Goal: Task Accomplishment & Management: Complete application form

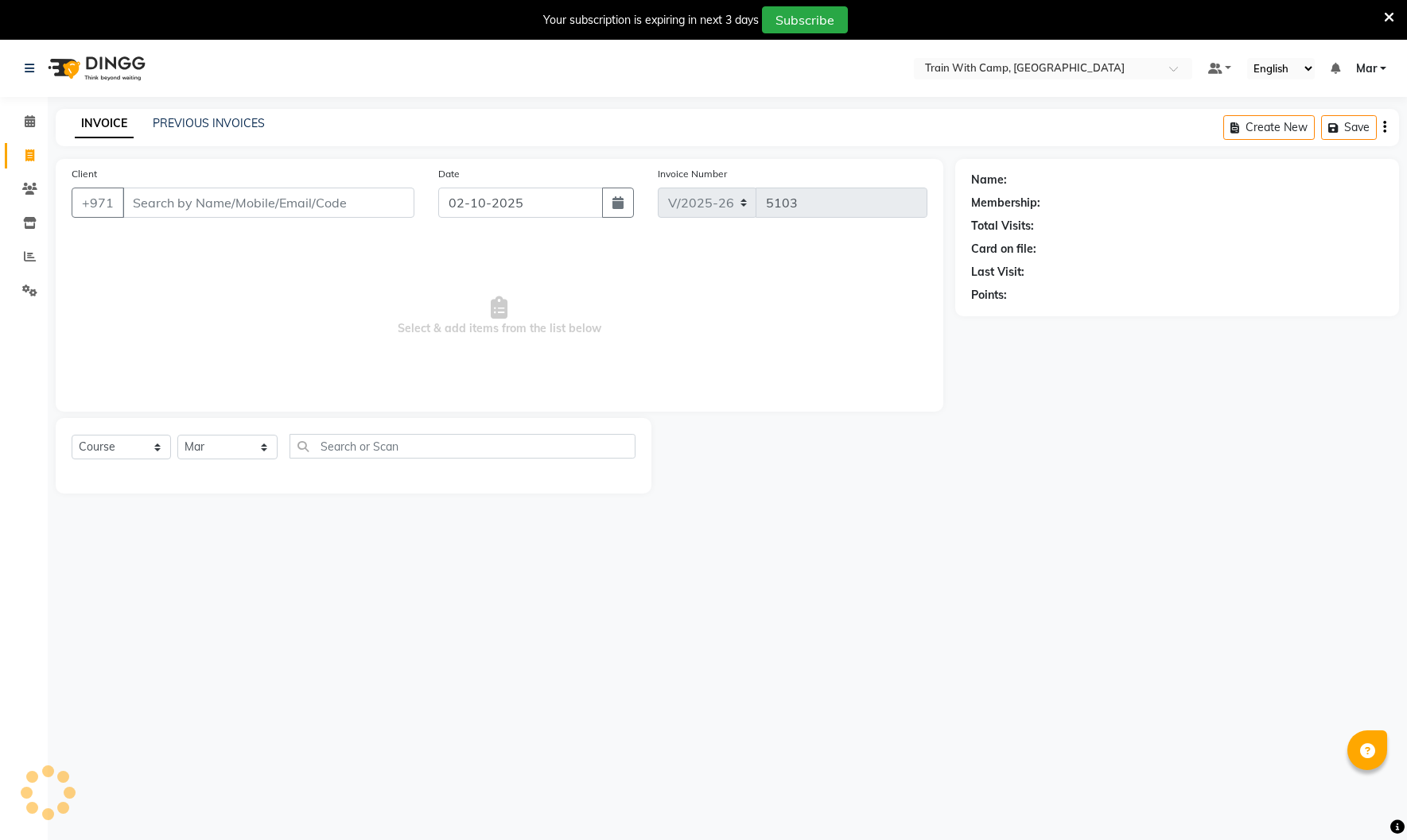
select select "910"
select select "service"
select select "14898"
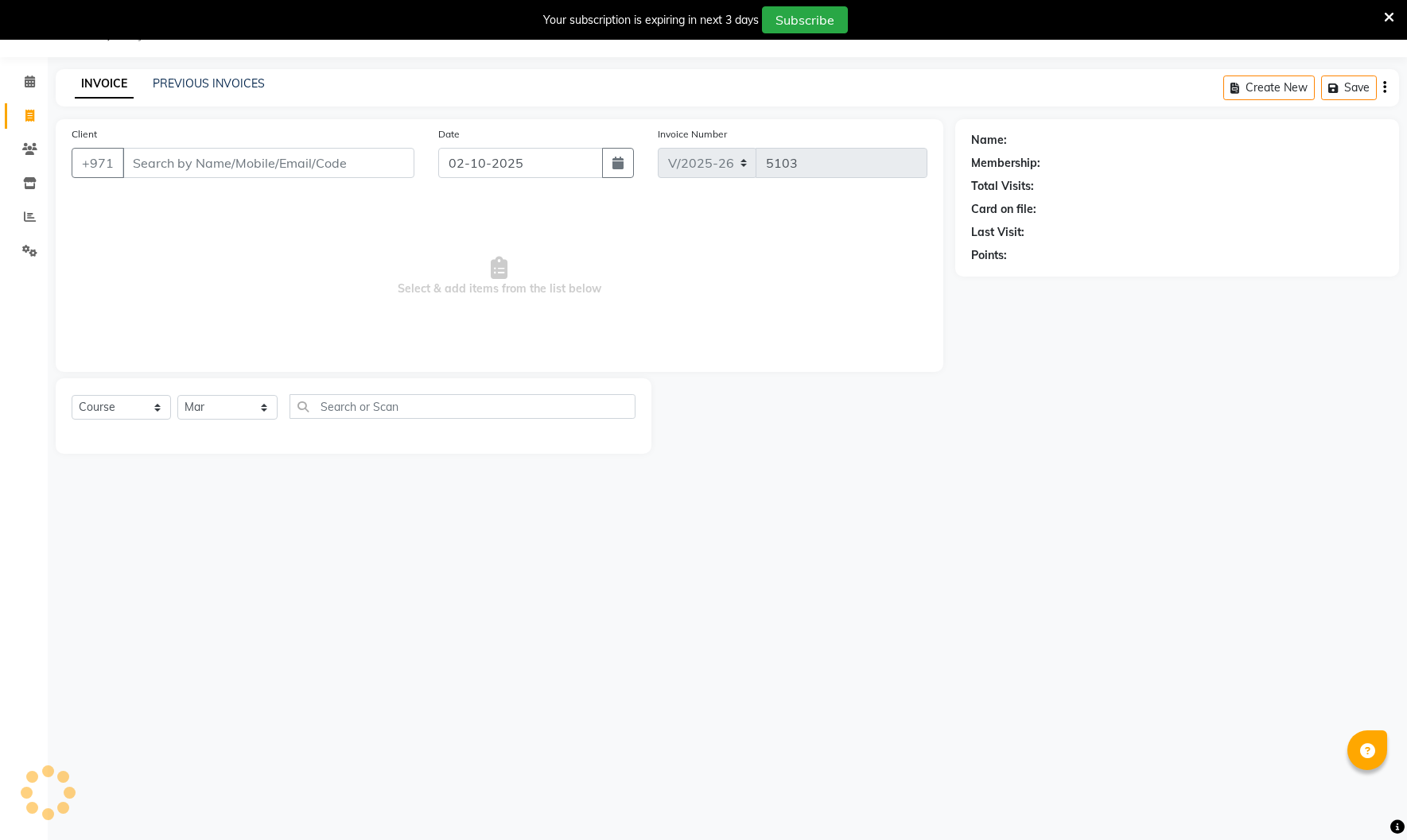
select select "product"
click at [71, 395] on select "Select Course Product Membership Package Voucher Prepaid Gift Card" at bounding box center [121, 407] width 99 height 24
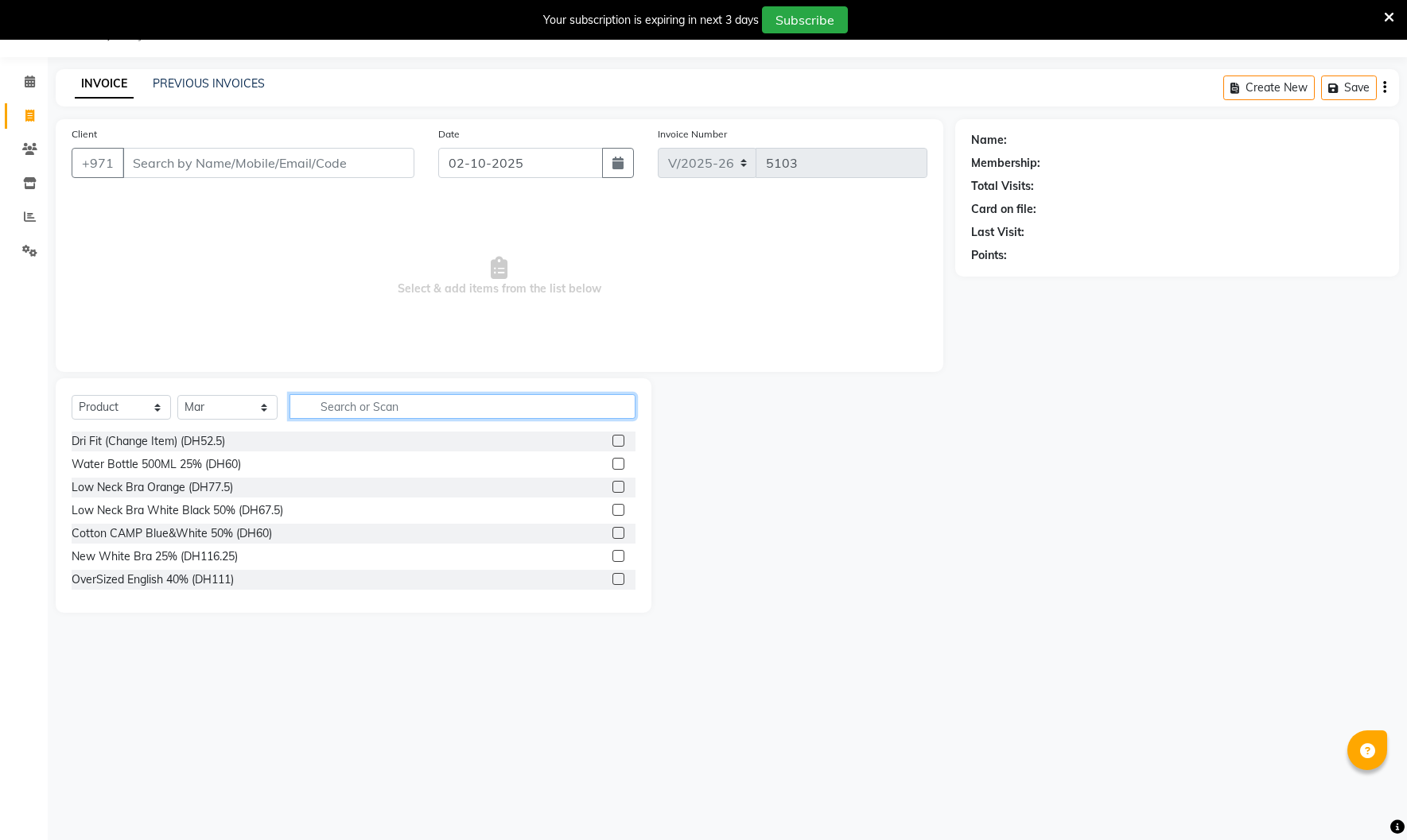
click at [413, 401] on input "text" at bounding box center [462, 406] width 346 height 24
type input "men sho"
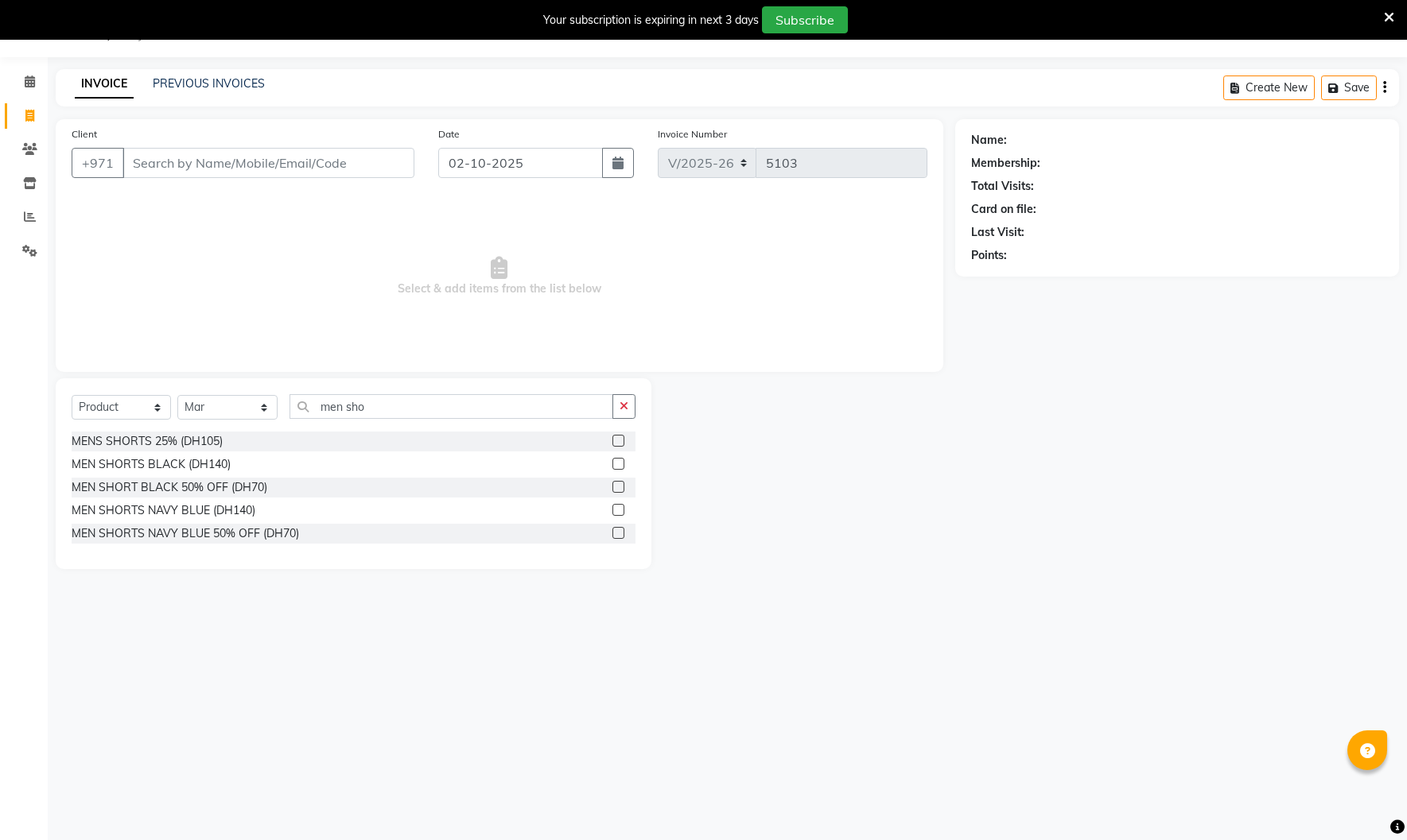
click at [616, 533] on label at bounding box center [618, 533] width 12 height 12
click at [616, 533] on input "checkbox" at bounding box center [617, 533] width 10 height 10
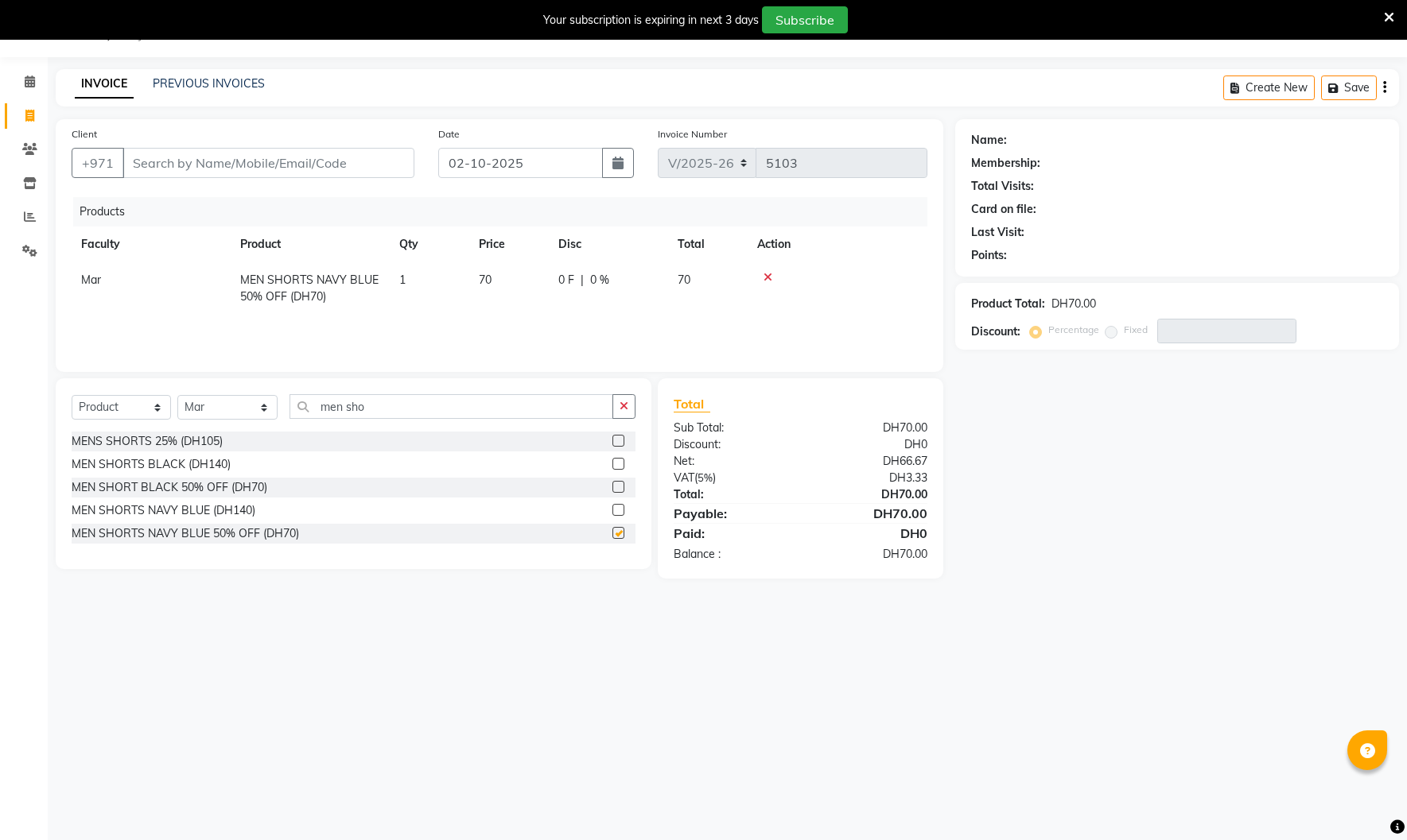
checkbox input "false"
drag, startPoint x: 371, startPoint y: 411, endPoint x: 212, endPoint y: 392, distance: 160.1
click at [212, 392] on div "Select Course Product Membership Package Voucher Prepaid Gift Card Select Facul…" at bounding box center [354, 474] width 596 height 191
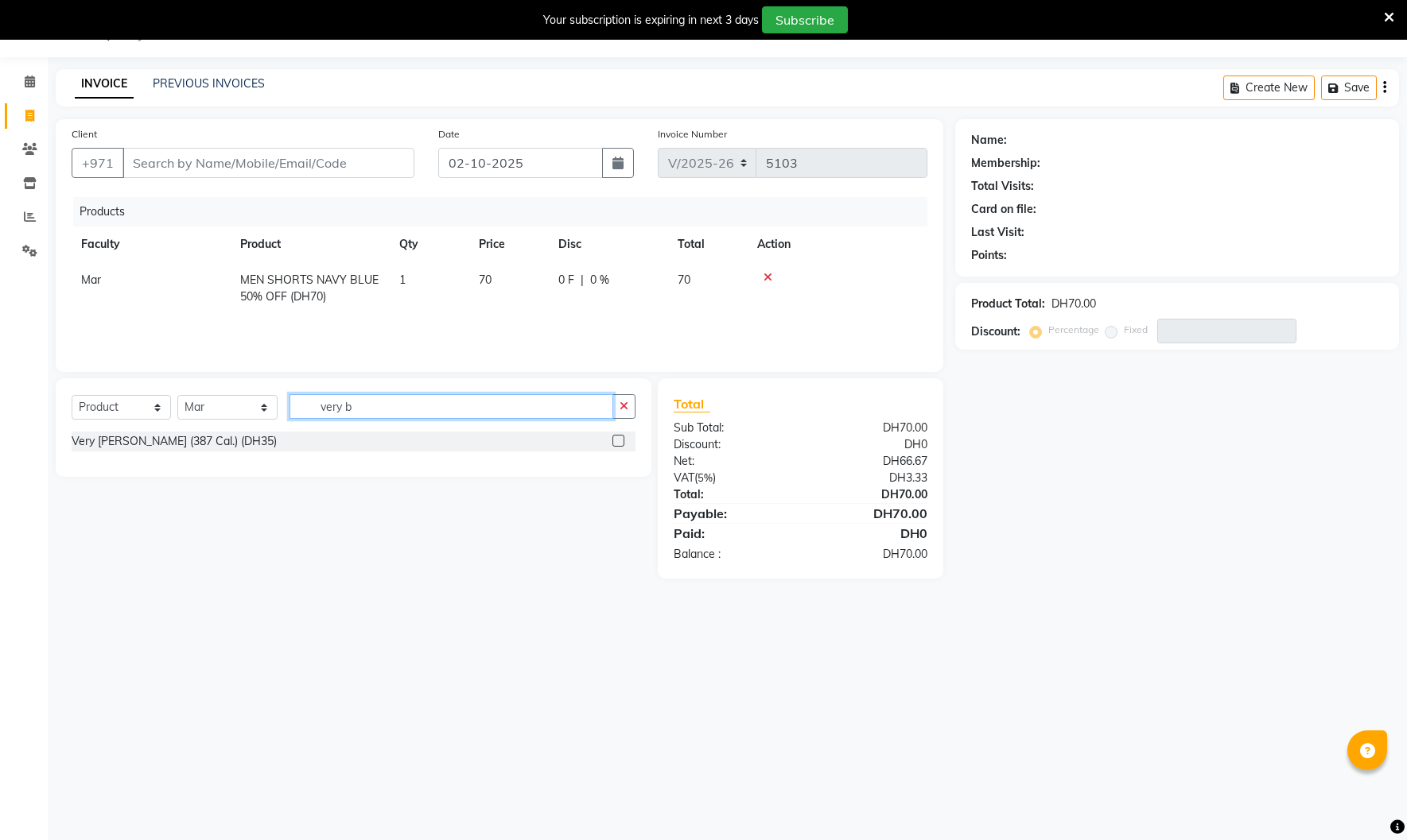
type input "very b"
click at [620, 442] on label at bounding box center [618, 440] width 12 height 12
click at [620, 442] on input "checkbox" at bounding box center [617, 441] width 10 height 10
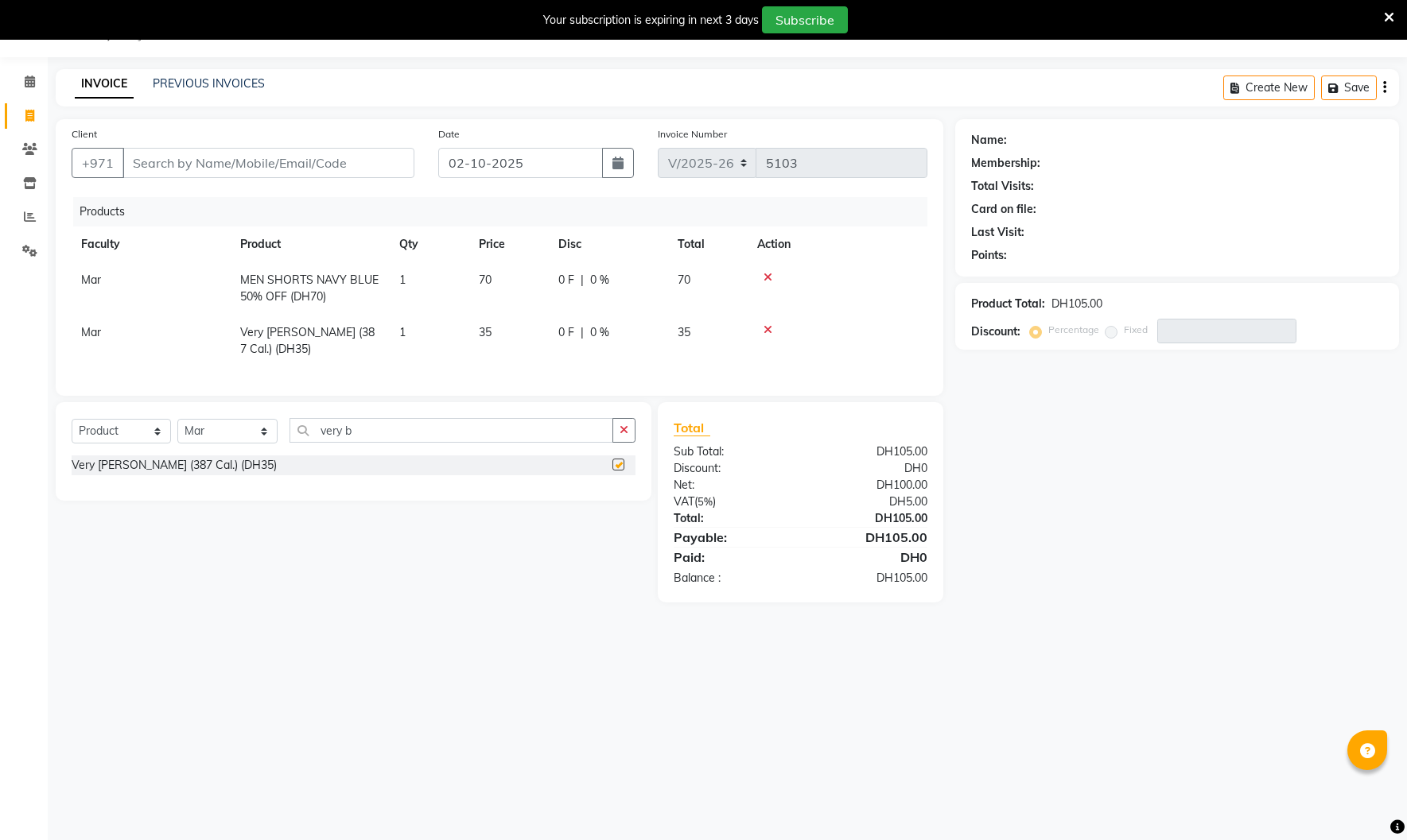
checkbox input "false"
drag, startPoint x: 372, startPoint y: 439, endPoint x: 245, endPoint y: 431, distance: 127.3
click at [245, 431] on div "Select Course Product Membership Package Voucher Prepaid Gift Card Select Facul…" at bounding box center [353, 437] width 563 height 37
type input "granol"
drag, startPoint x: 616, startPoint y: 488, endPoint x: 517, endPoint y: 466, distance: 101.4
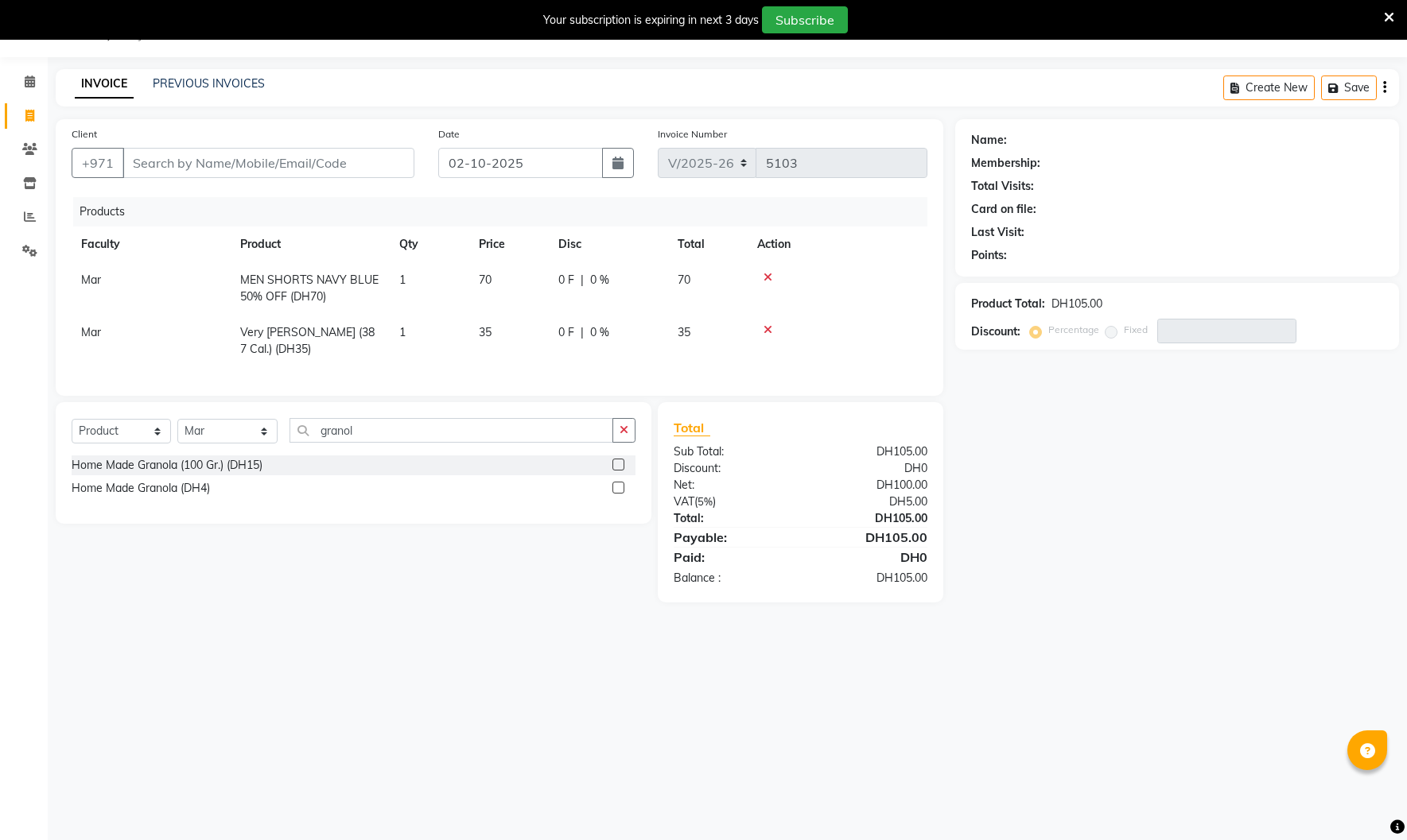
click at [616, 488] on label at bounding box center [618, 487] width 12 height 12
click at [616, 488] on input "checkbox" at bounding box center [617, 488] width 10 height 10
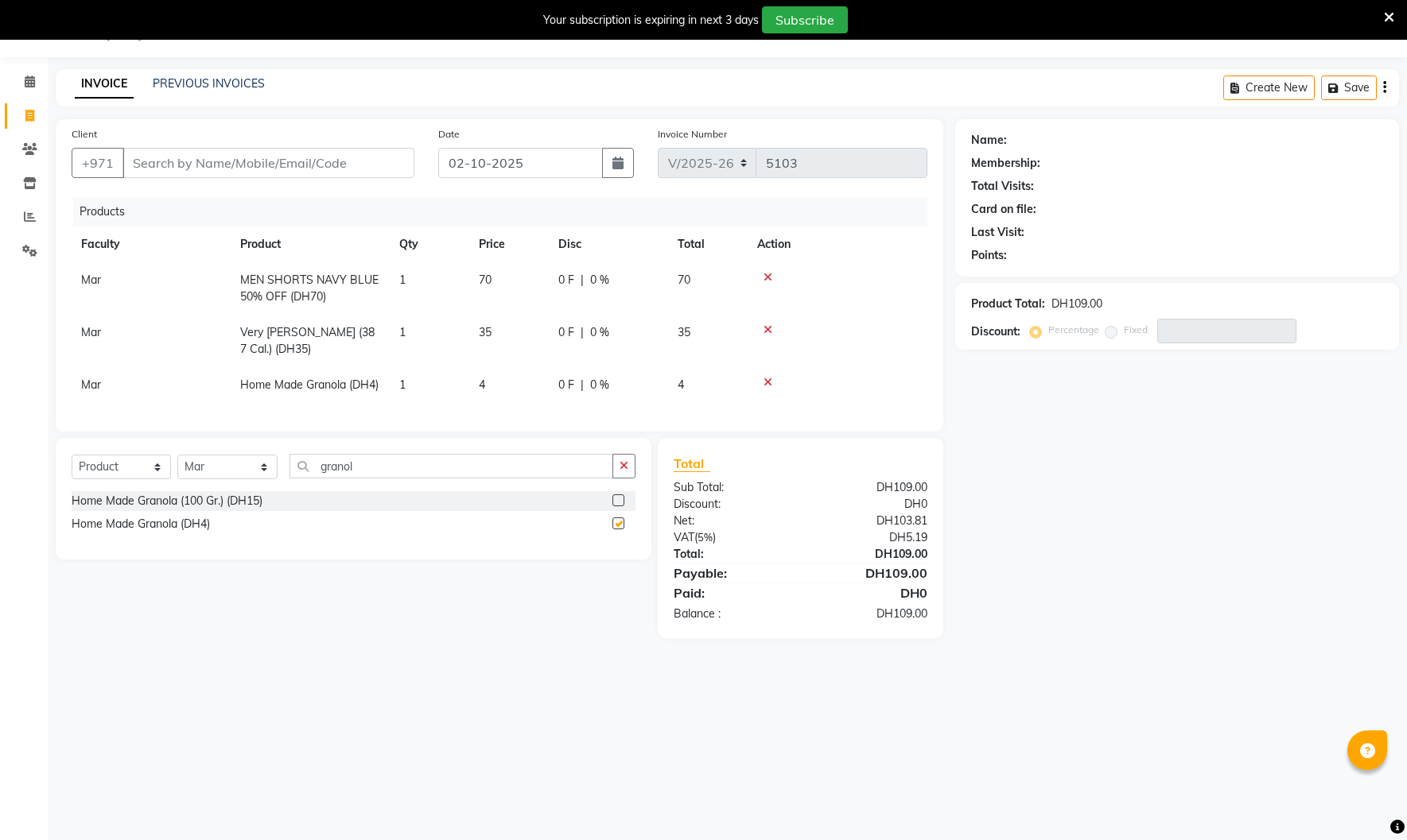
checkbox input "false"
drag, startPoint x: 371, startPoint y: 467, endPoint x: 196, endPoint y: 456, distance: 175.3
click at [196, 456] on div "Select Course Product Membership Package Voucher Prepaid Gift Card Select Facul…" at bounding box center [353, 472] width 563 height 37
type input "peanu"
click at [618, 524] on label at bounding box center [618, 523] width 12 height 12
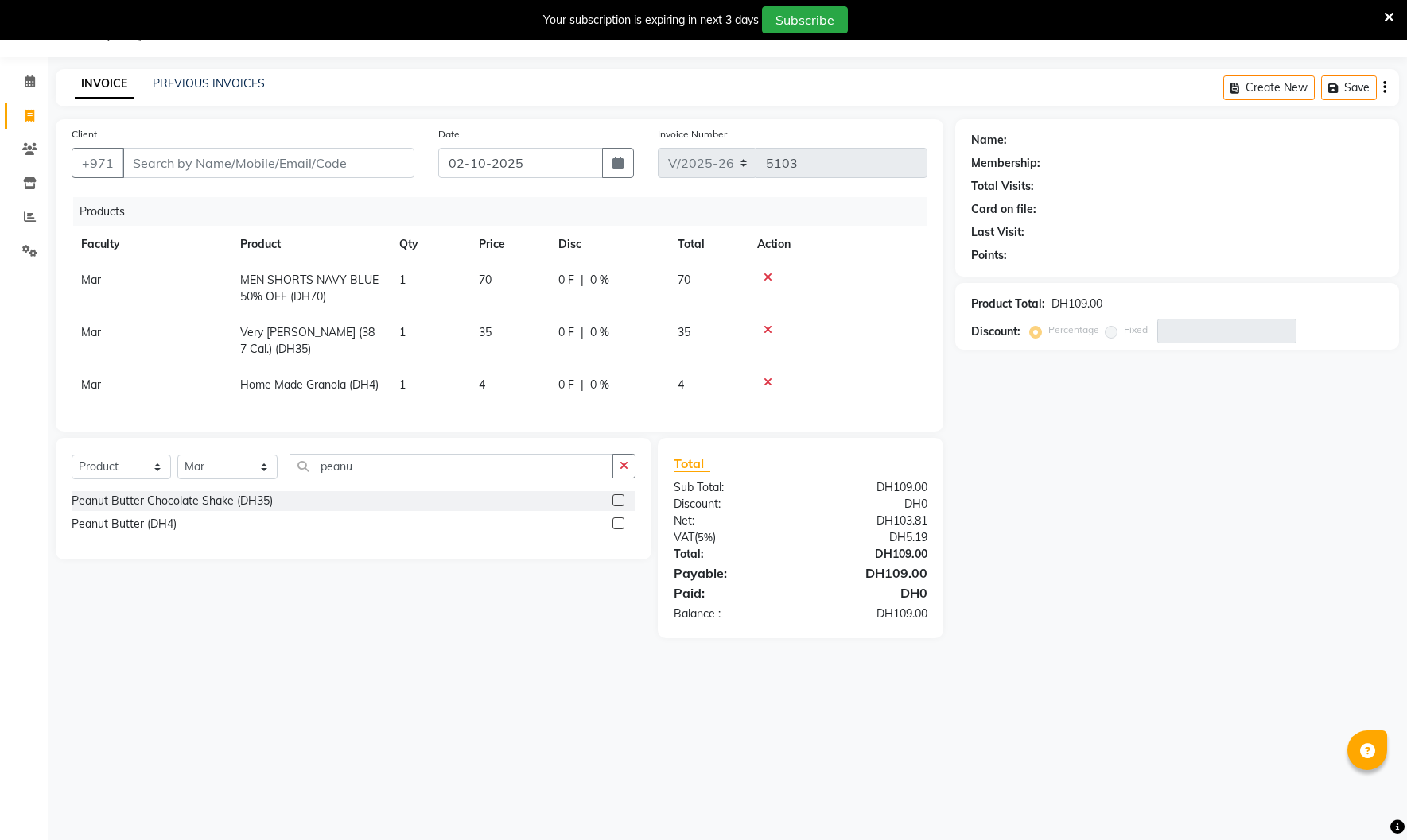
click at [618, 524] on input "checkbox" at bounding box center [617, 524] width 10 height 10
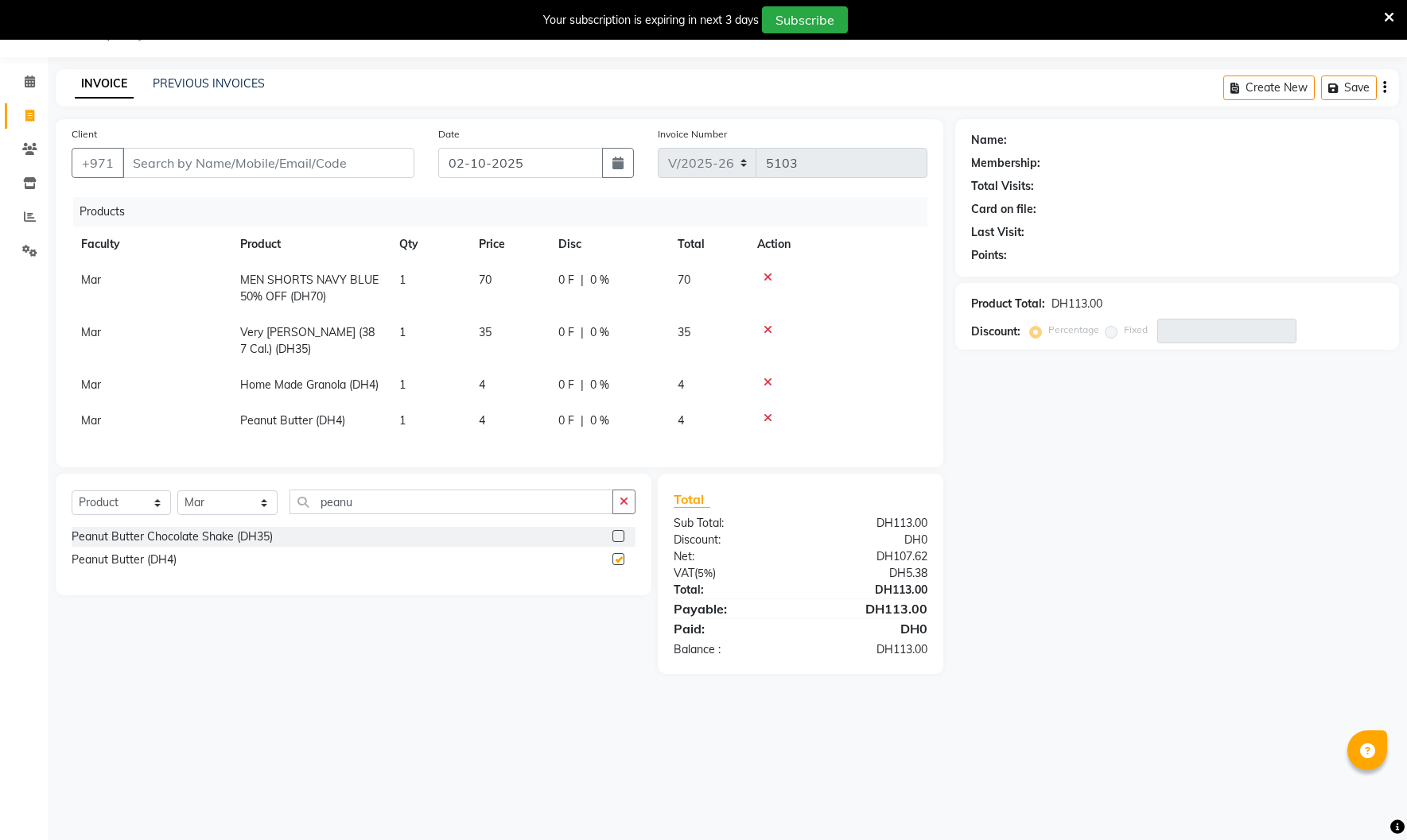
checkbox input "false"
drag, startPoint x: 380, startPoint y: 505, endPoint x: 207, endPoint y: 504, distance: 173.0
click at [207, 504] on div "Select Course Product Membership Package Voucher Prepaid Gift Card Select Facul…" at bounding box center [353, 508] width 563 height 37
click at [404, 392] on span "1" at bounding box center [401, 385] width 6 height 14
select select "14898"
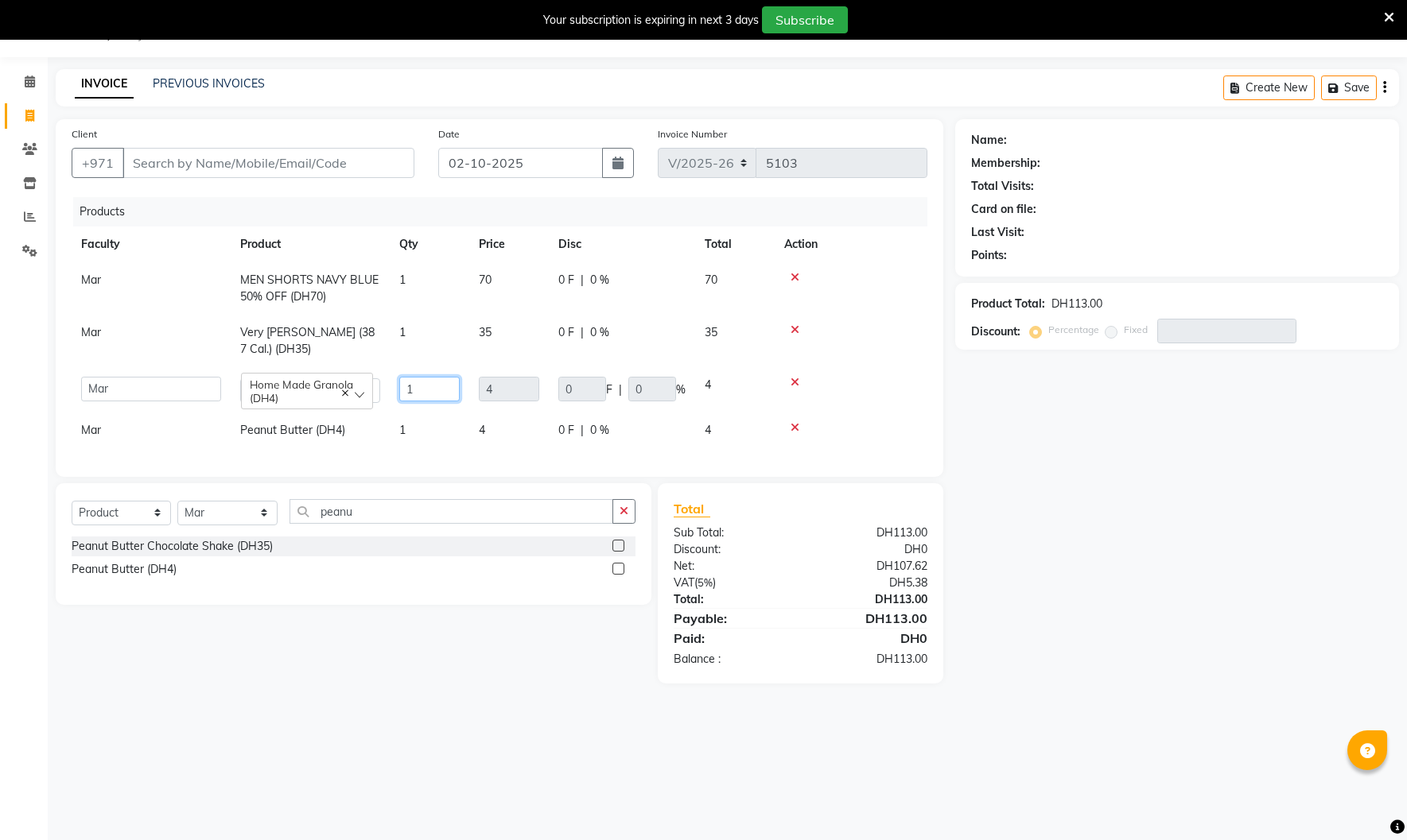
click at [411, 392] on input "1" at bounding box center [429, 389] width 61 height 24
type input "2"
click at [354, 448] on div "Products Faculty Product Qty Price Disc Total Action Mar MEN SHORTS NAVY BLUE 5…" at bounding box center [499, 329] width 855 height 264
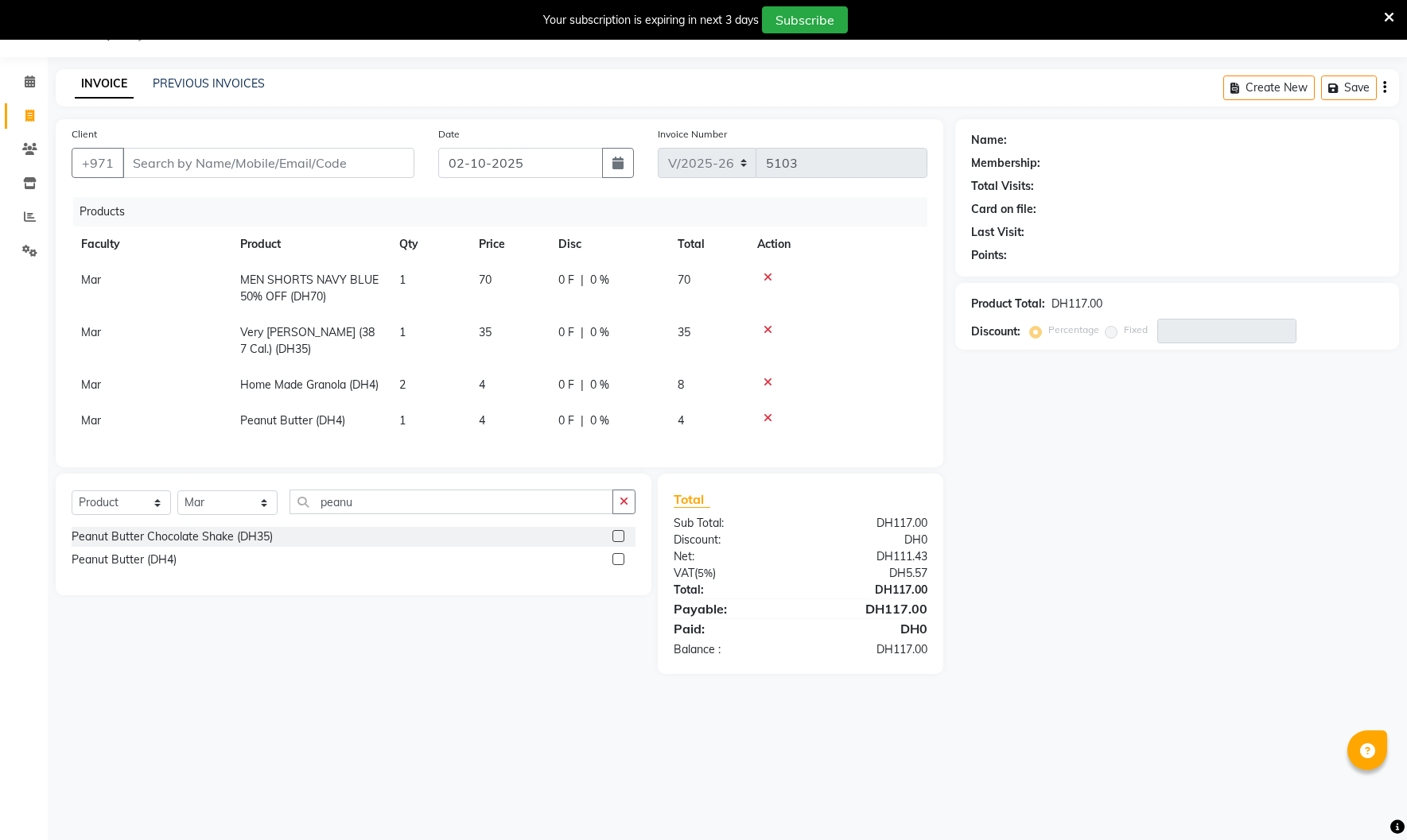
click at [765, 281] on icon at bounding box center [768, 278] width 9 height 11
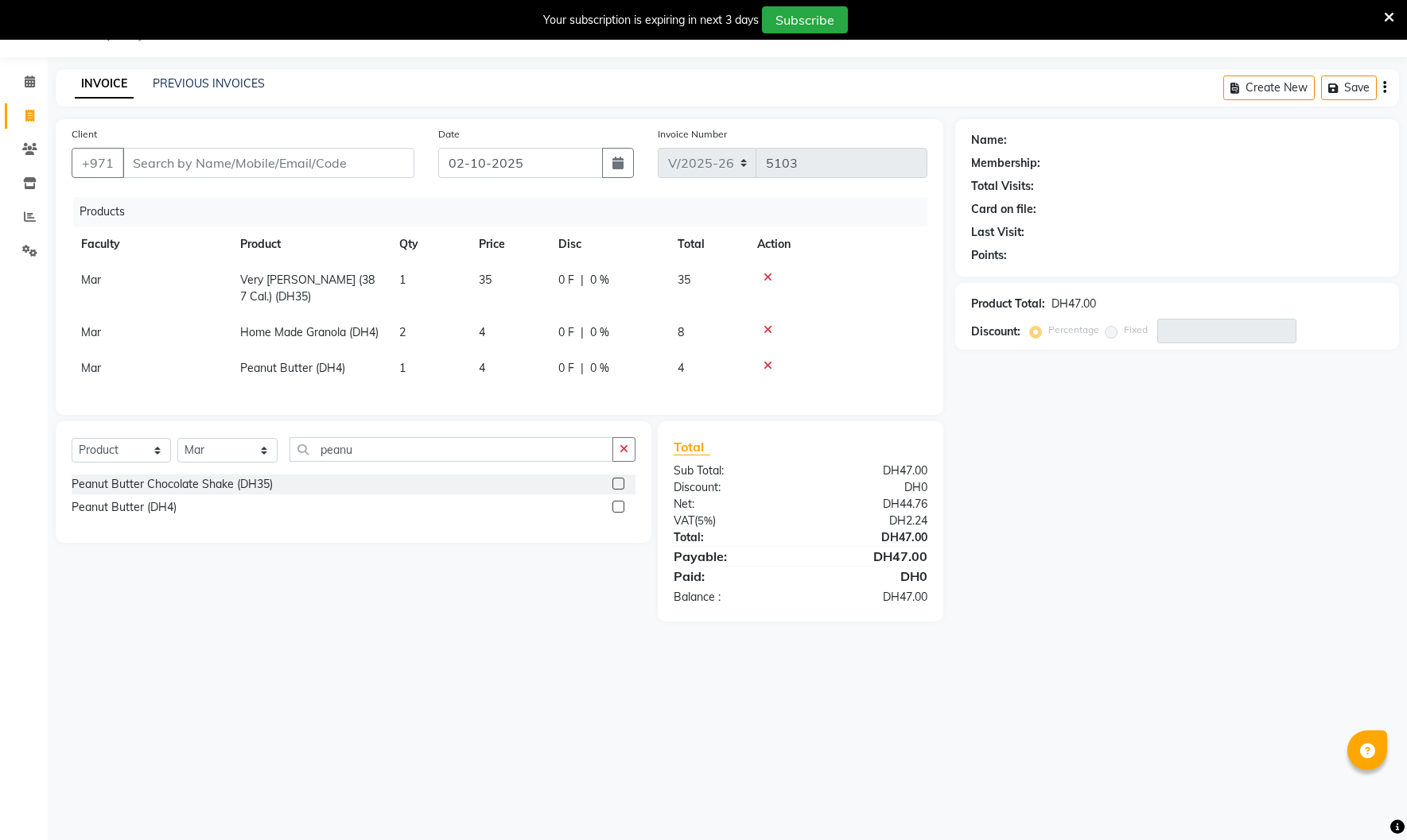
click at [768, 325] on icon at bounding box center [768, 330] width 9 height 11
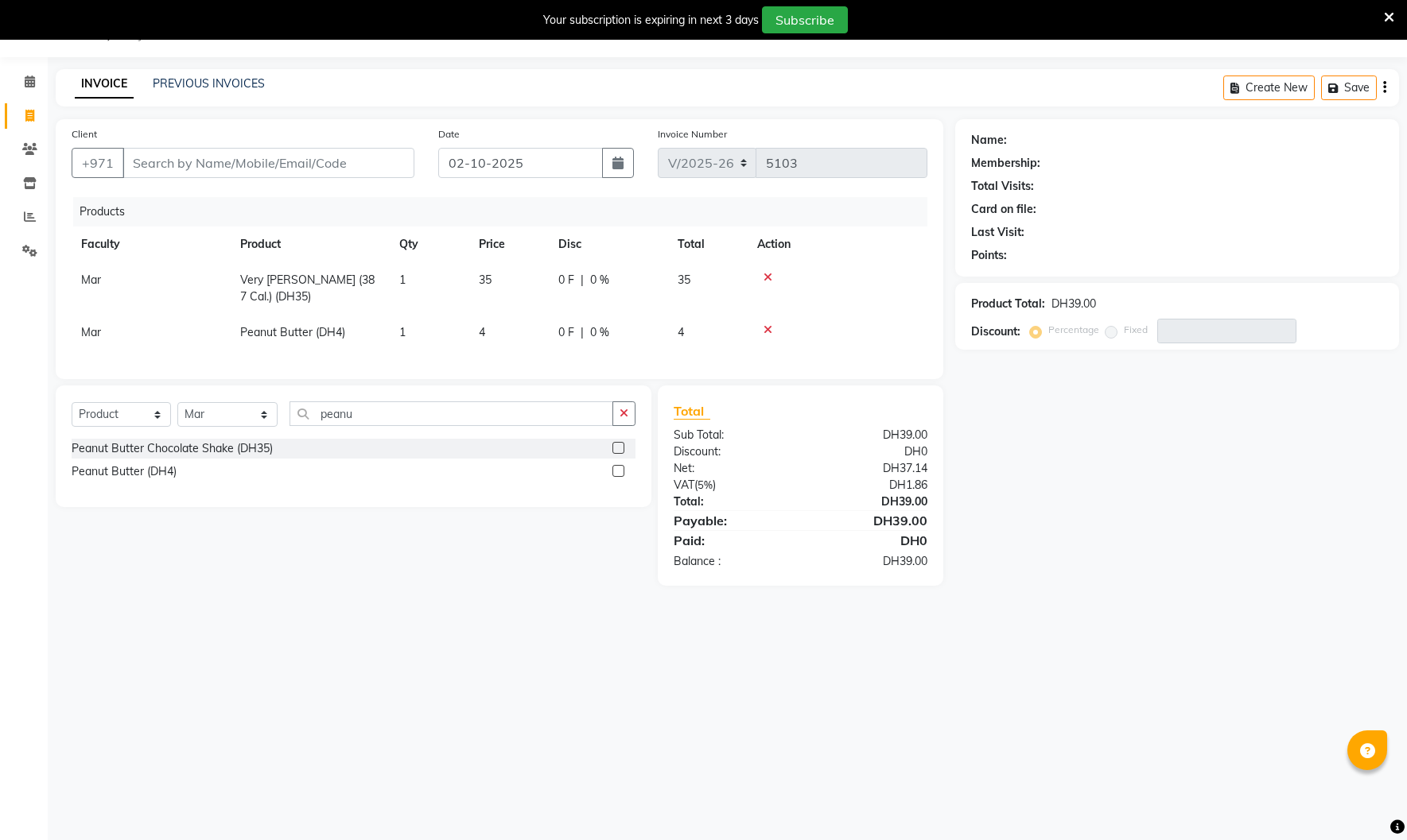
click at [765, 280] on icon at bounding box center [768, 278] width 9 height 11
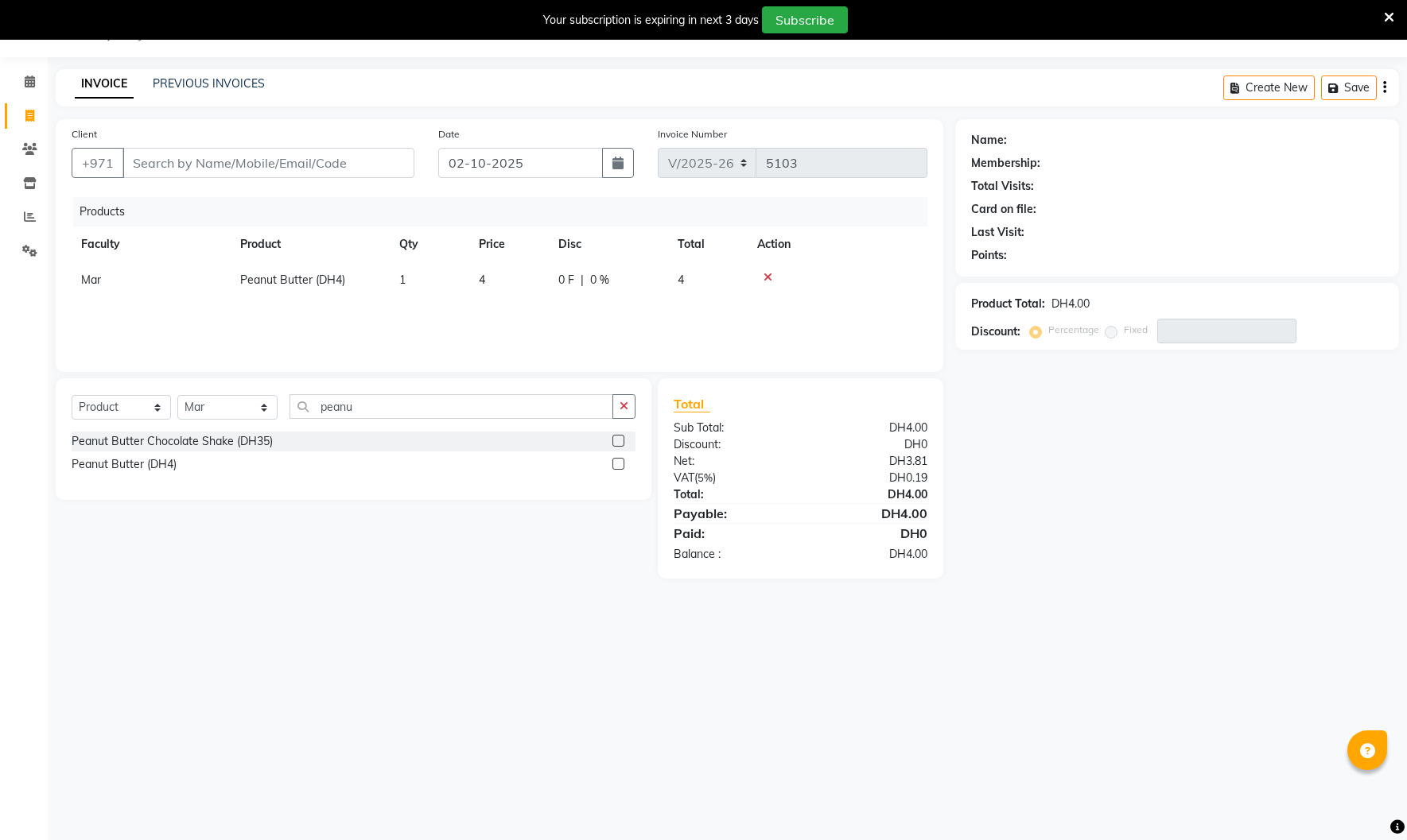
click at [764, 273] on icon at bounding box center [768, 278] width 9 height 11
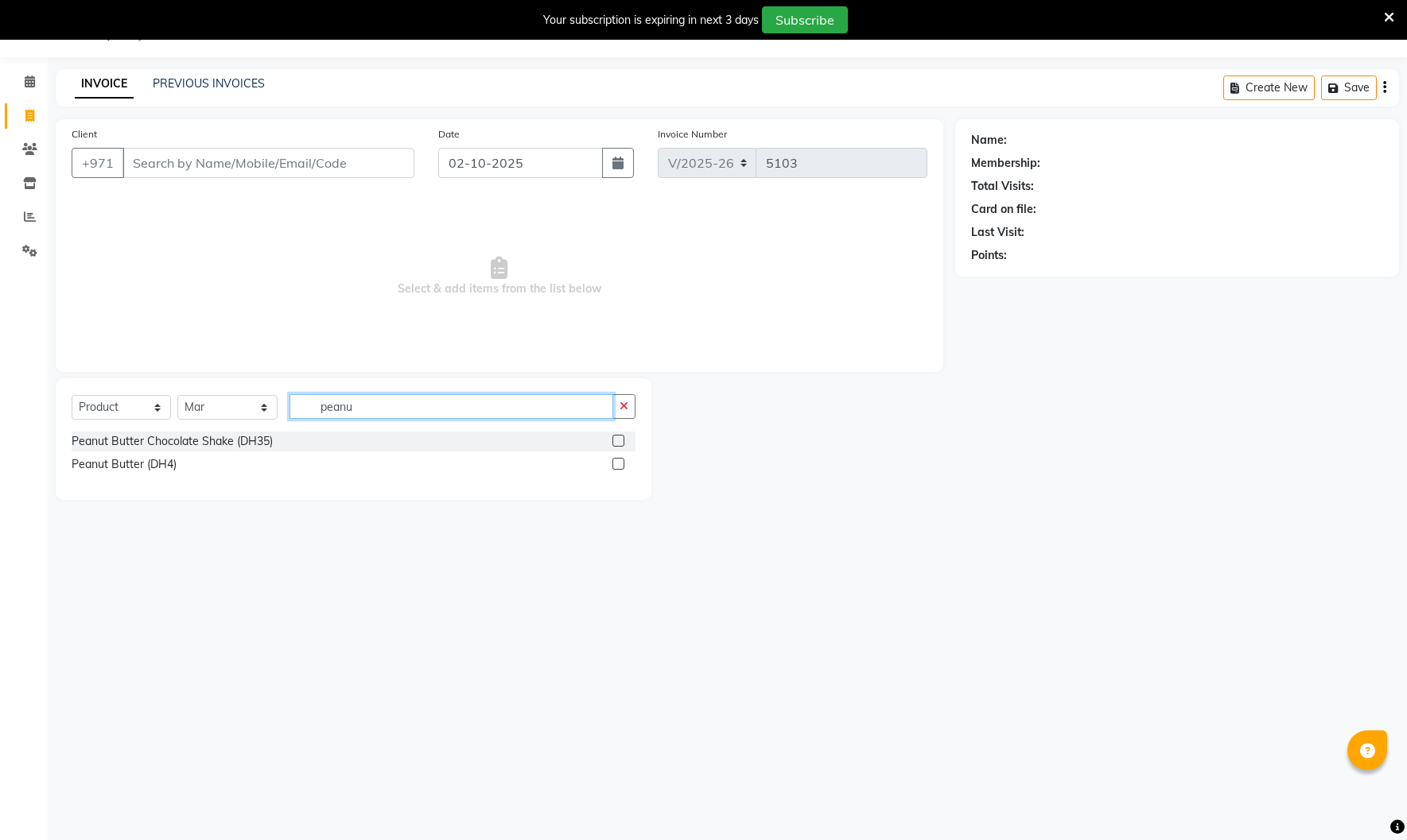
drag, startPoint x: 391, startPoint y: 407, endPoint x: 260, endPoint y: 410, distance: 131.0
click at [260, 410] on div "Select Course Product Membership Package Voucher Prepaid Gift Card Select Facul…" at bounding box center [353, 412] width 563 height 37
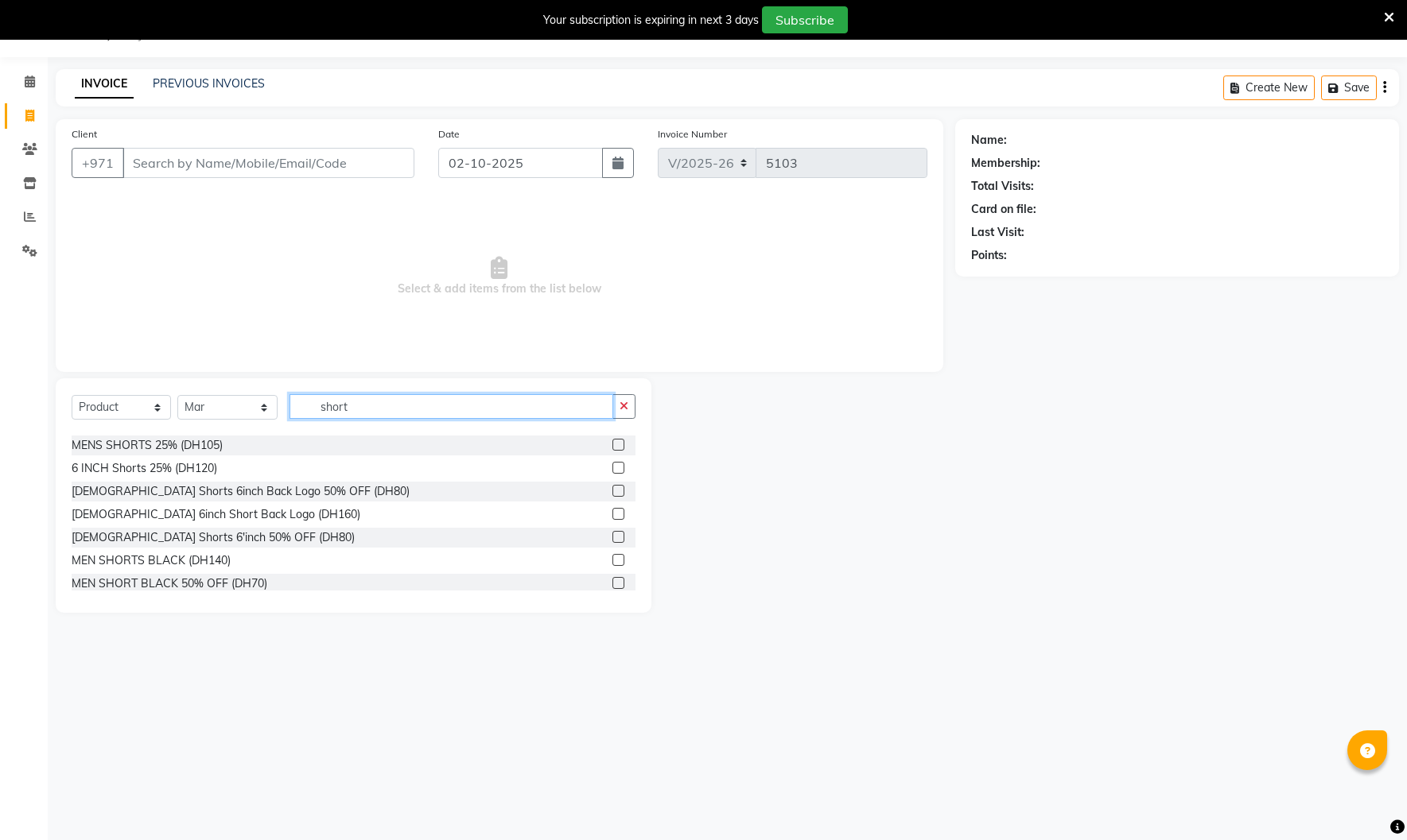
scroll to position [98, 0]
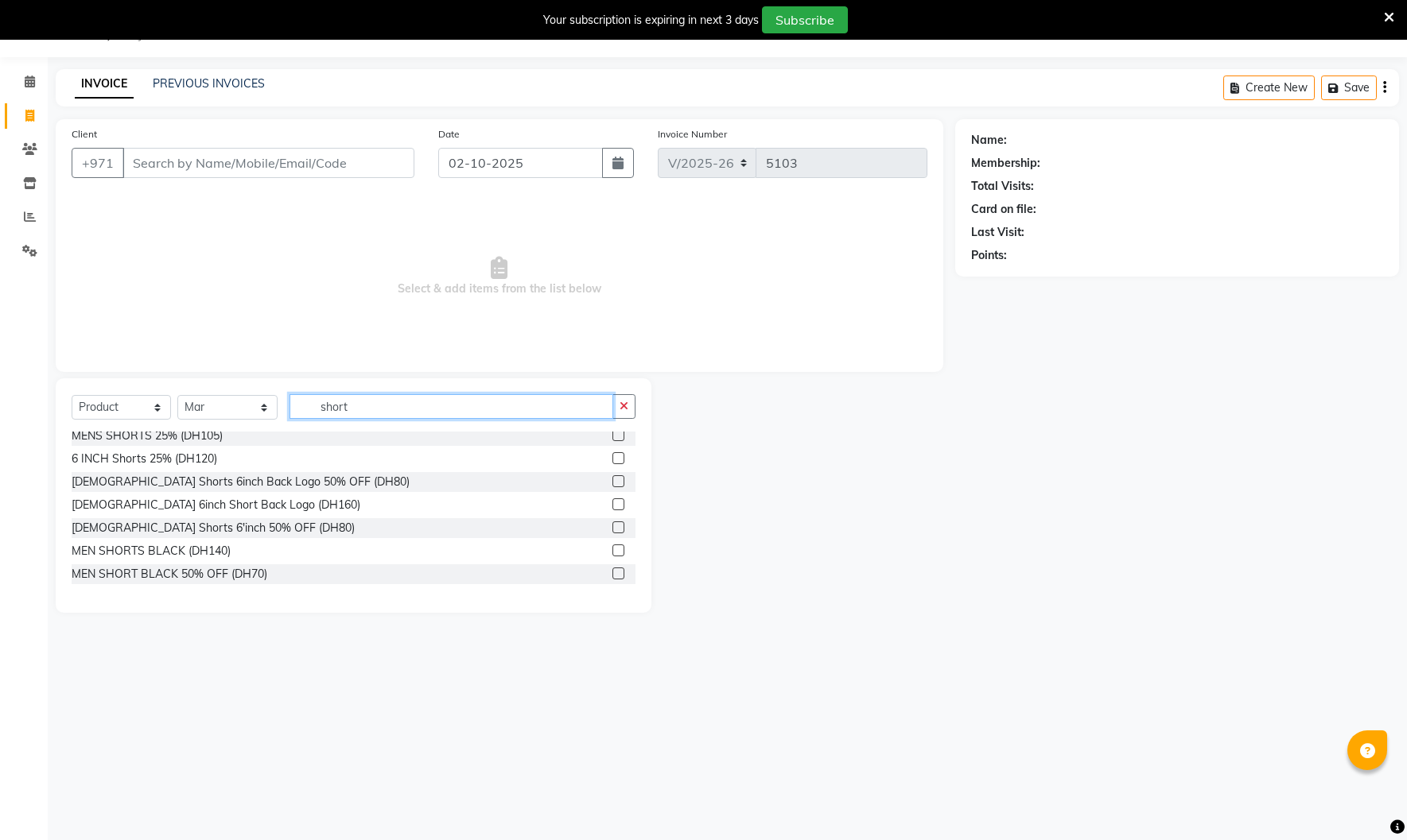
type input "short"
click at [619, 505] on label at bounding box center [618, 504] width 12 height 12
click at [619, 505] on input "checkbox" at bounding box center [617, 505] width 10 height 10
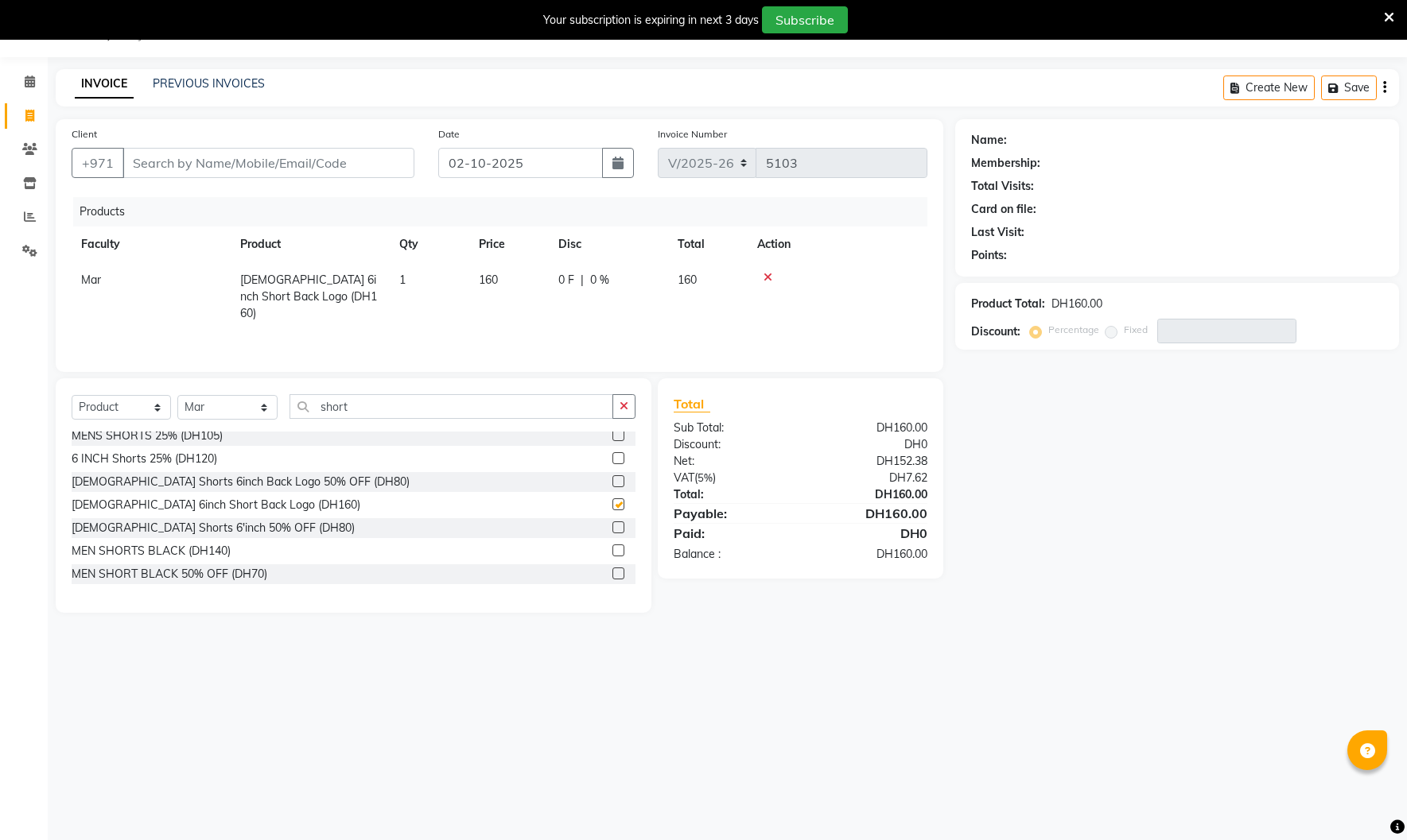
checkbox input "false"
drag, startPoint x: 373, startPoint y: 406, endPoint x: 197, endPoint y: 392, distance: 176.6
click at [197, 392] on div "Select Course Product Membership Package Voucher Prepaid Gift Card Select Facul…" at bounding box center [354, 496] width 596 height 234
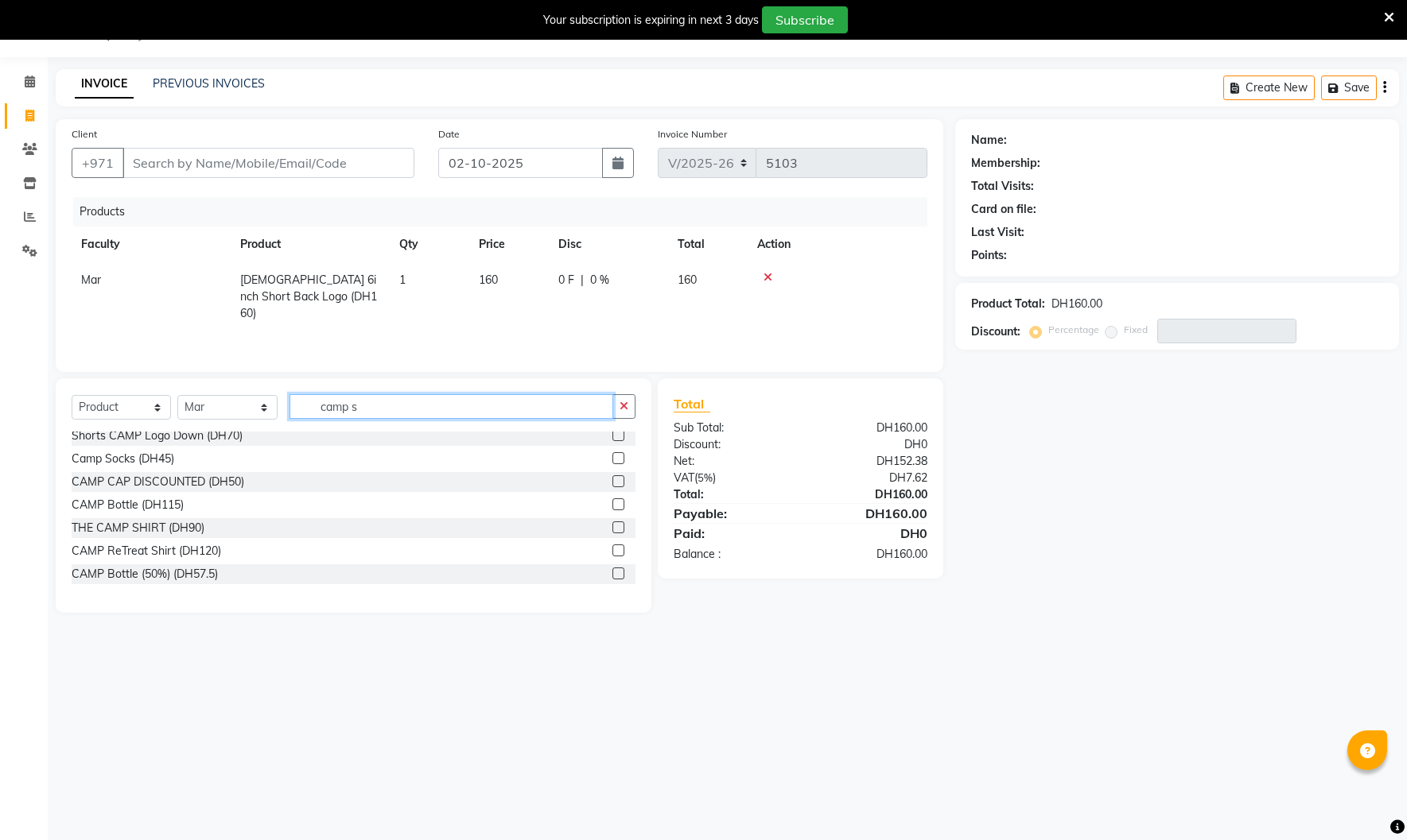
scroll to position [0, 0]
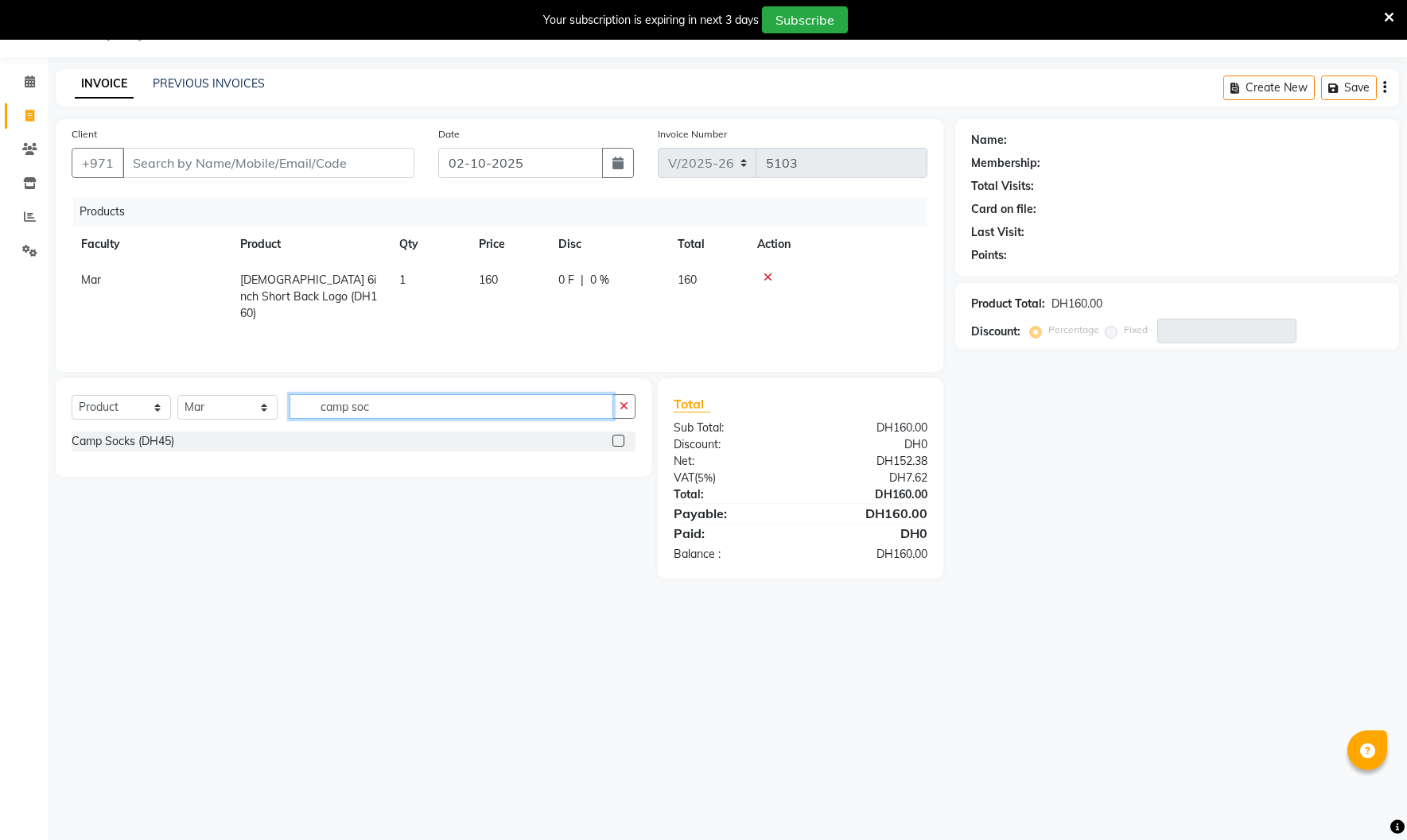
type input "camp soc"
click at [619, 439] on label at bounding box center [618, 440] width 12 height 12
click at [619, 439] on input "checkbox" at bounding box center [617, 441] width 10 height 10
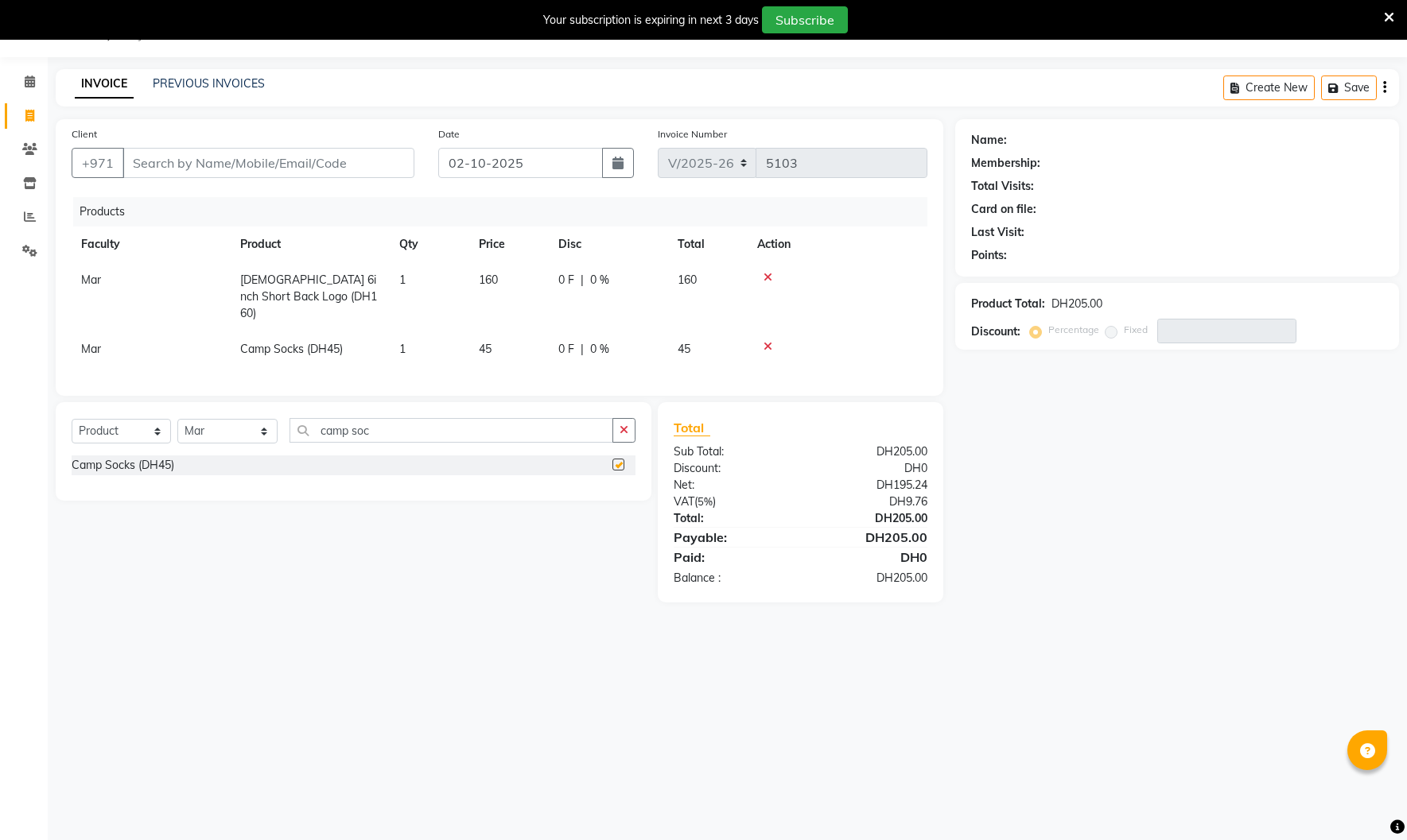
checkbox input "false"
click at [213, 170] on input "Client" at bounding box center [268, 163] width 292 height 30
type input "p"
type input "0"
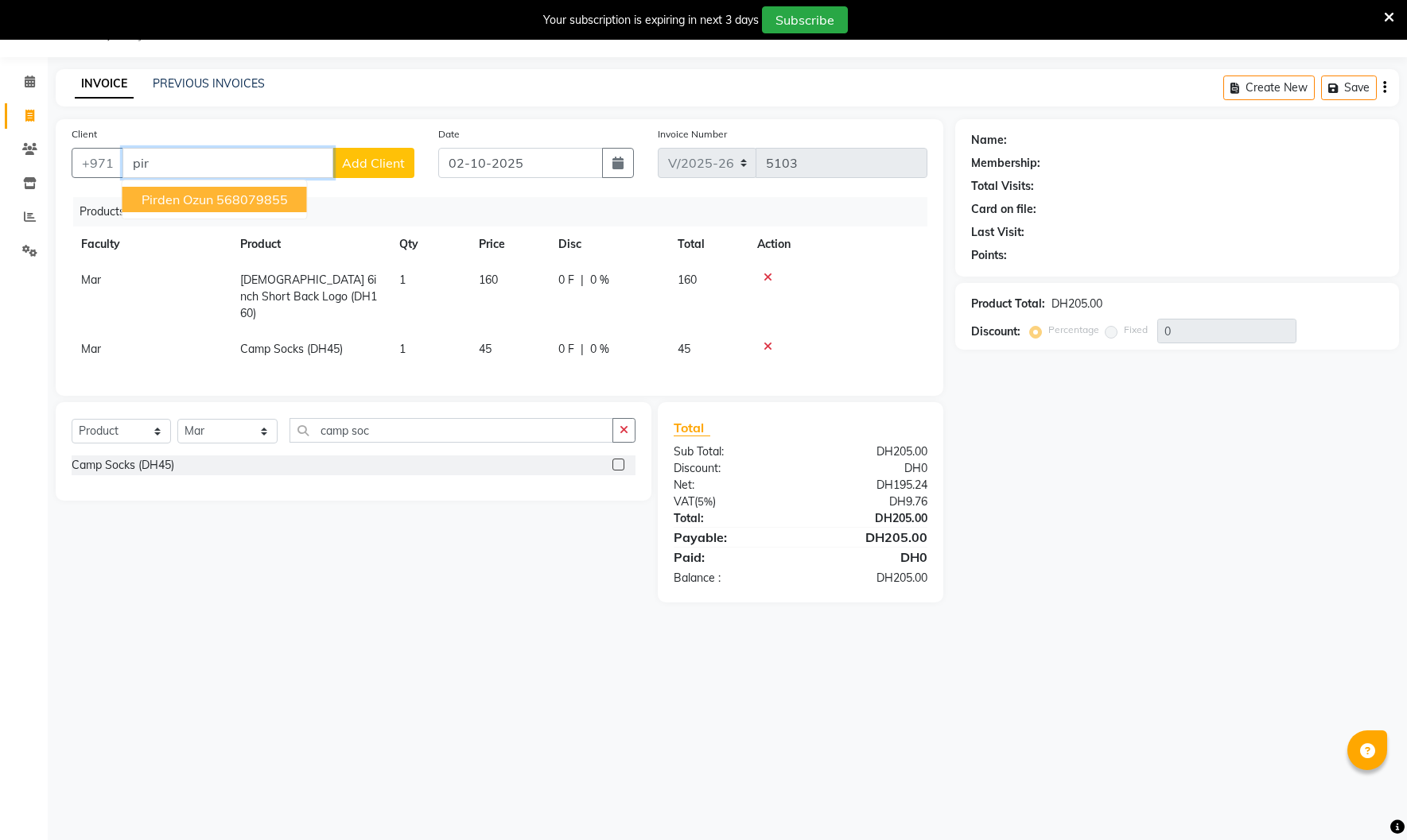
click at [232, 199] on ngb-highlight "568079855" at bounding box center [251, 200] width 71 height 16
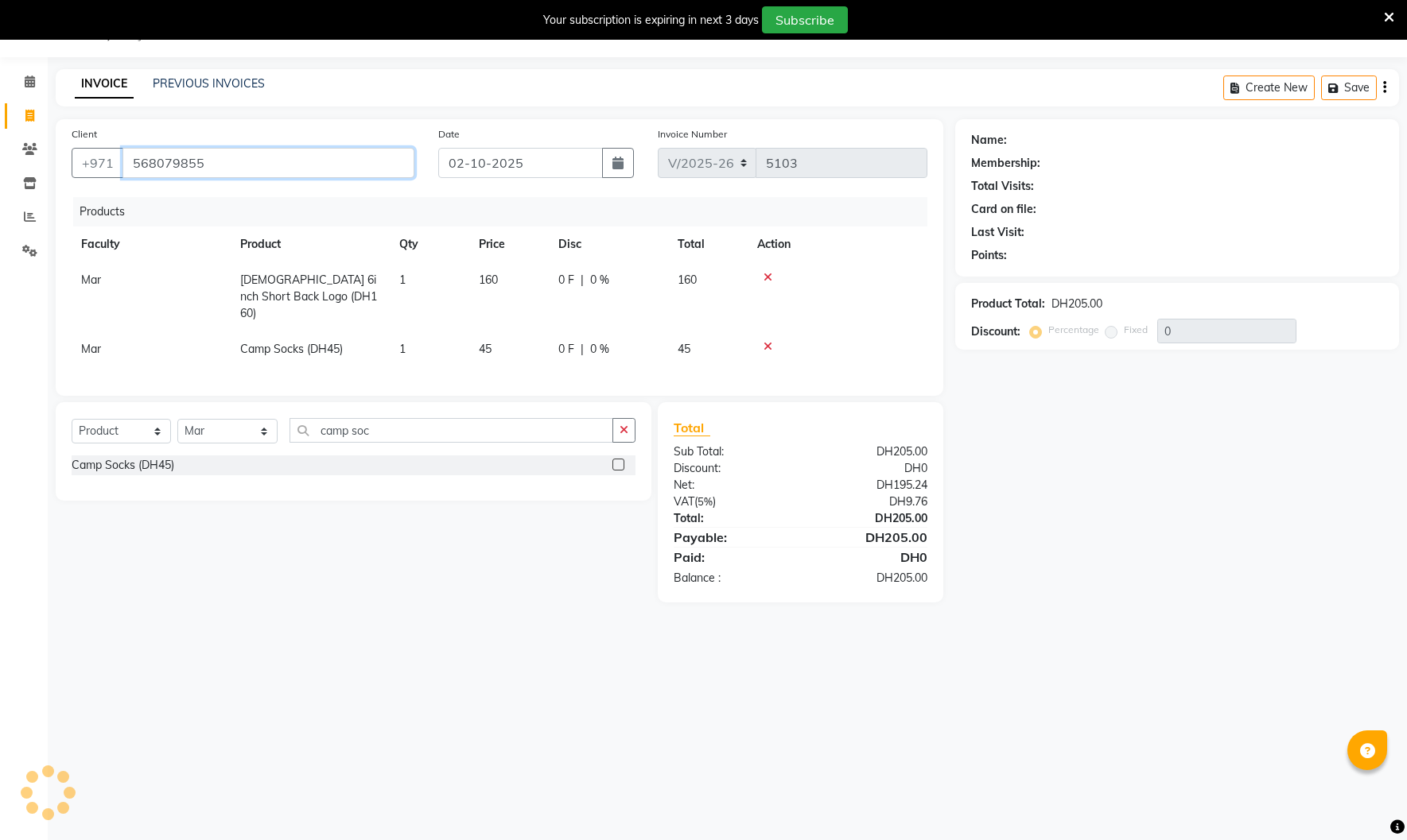
type input "568079855"
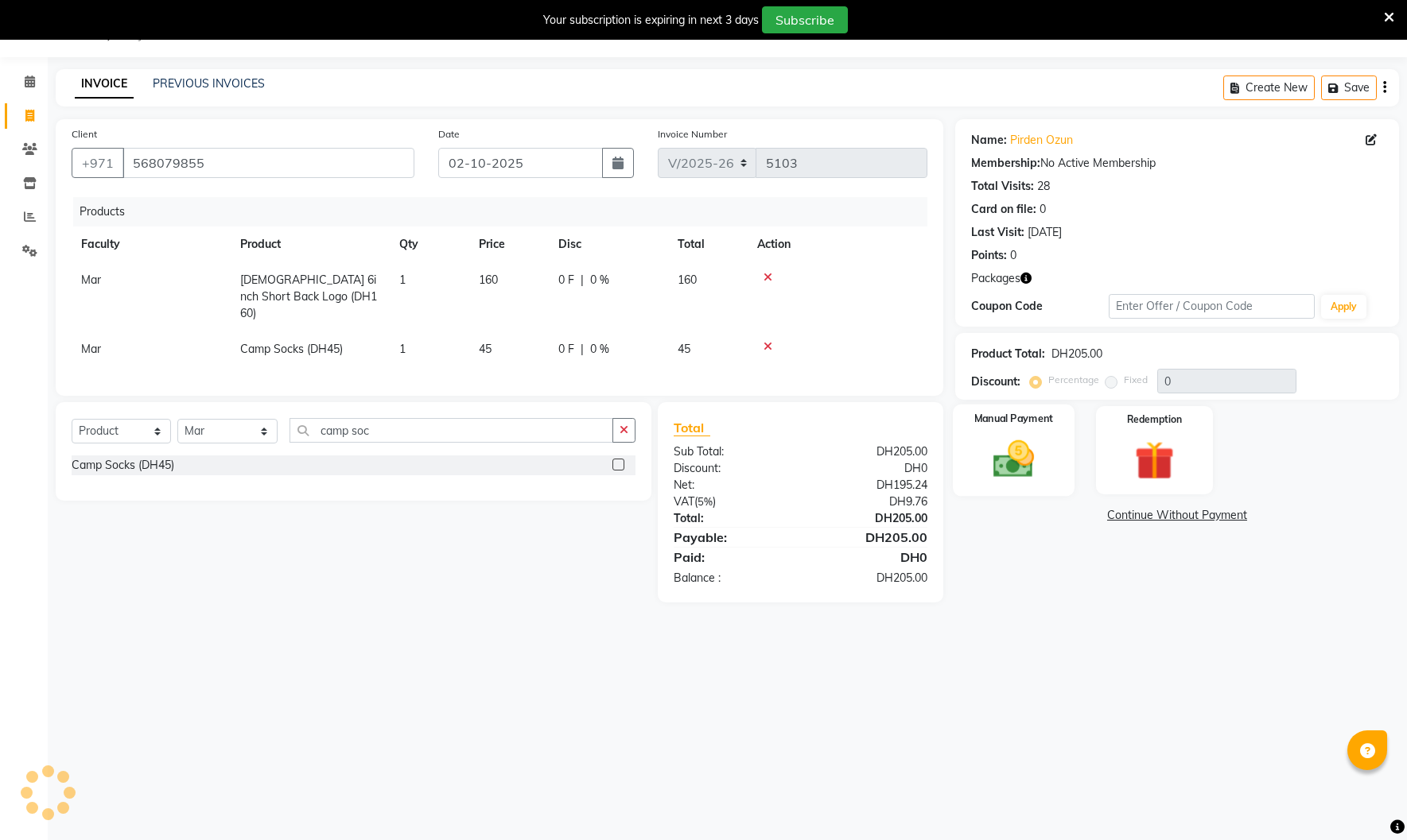
click at [1018, 449] on img at bounding box center [1013, 459] width 66 height 47
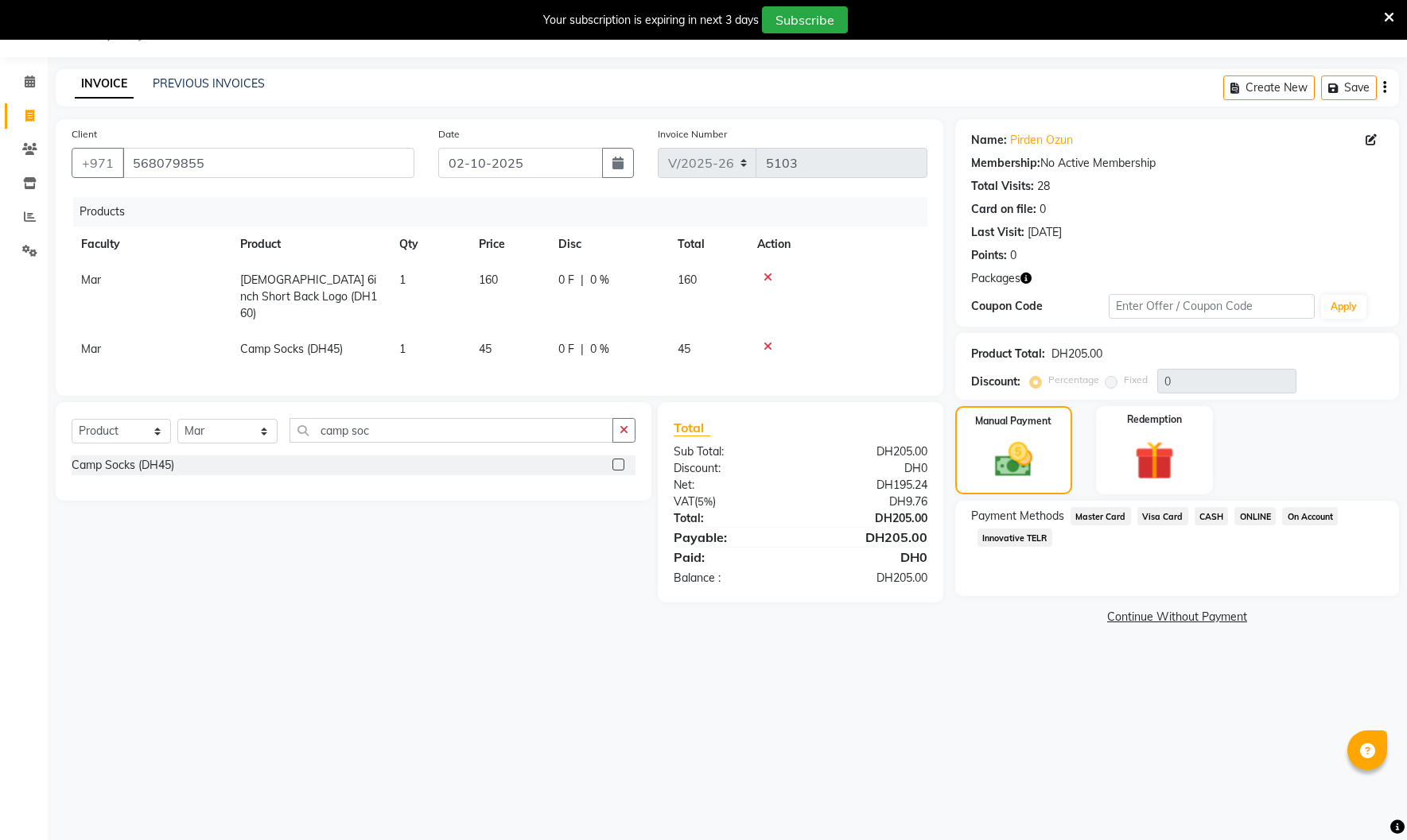
click at [1153, 517] on span "Visa Card" at bounding box center [1162, 516] width 51 height 18
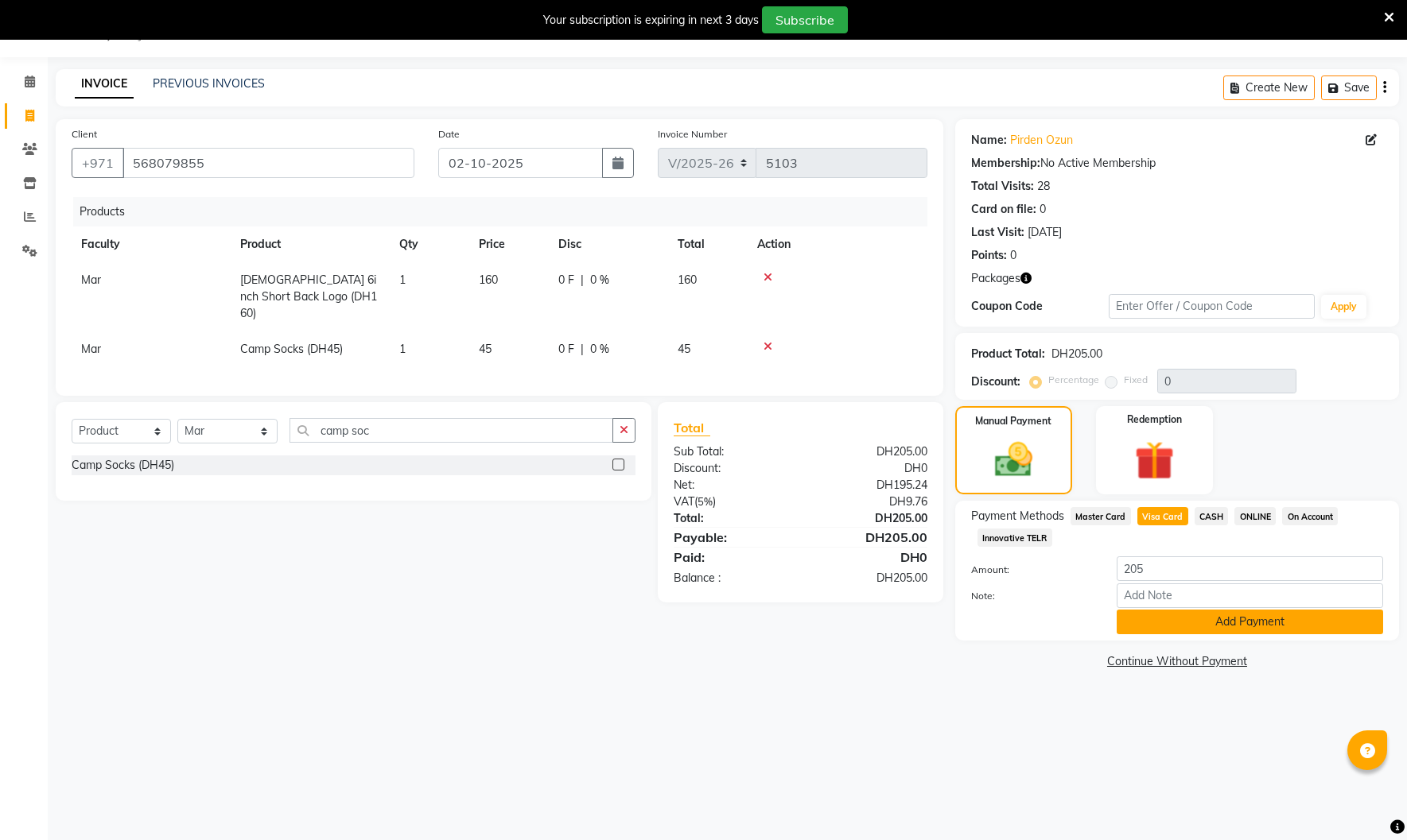
click at [1188, 627] on button "Add Payment" at bounding box center [1250, 621] width 267 height 24
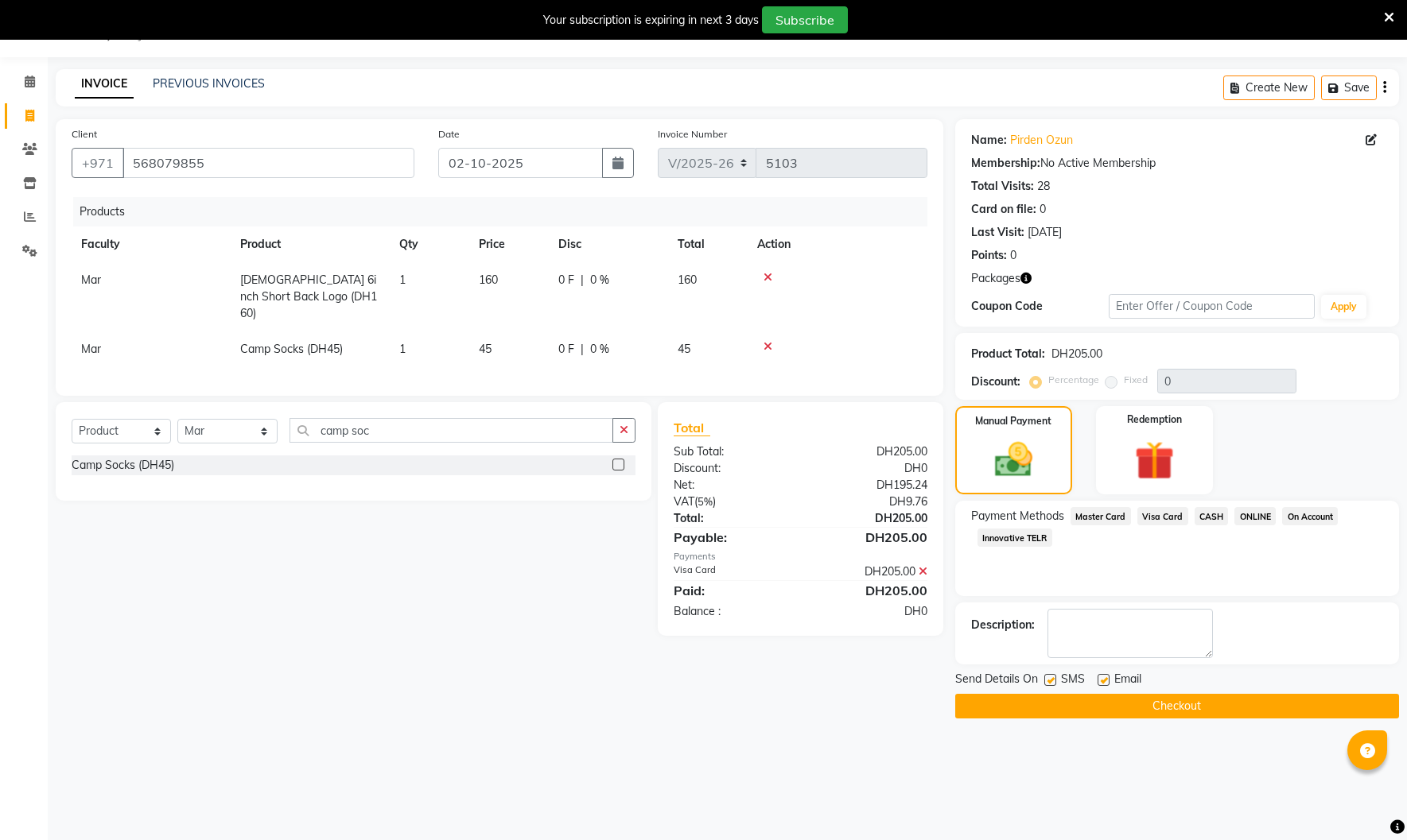
click at [1105, 681] on label at bounding box center [1102, 680] width 12 height 12
click at [1105, 681] on input "checkbox" at bounding box center [1101, 680] width 10 height 10
checkbox input "false"
drag, startPoint x: 1051, startPoint y: 682, endPoint x: 1058, endPoint y: 687, distance: 8.6
click at [1051, 682] on label at bounding box center [1050, 680] width 12 height 12
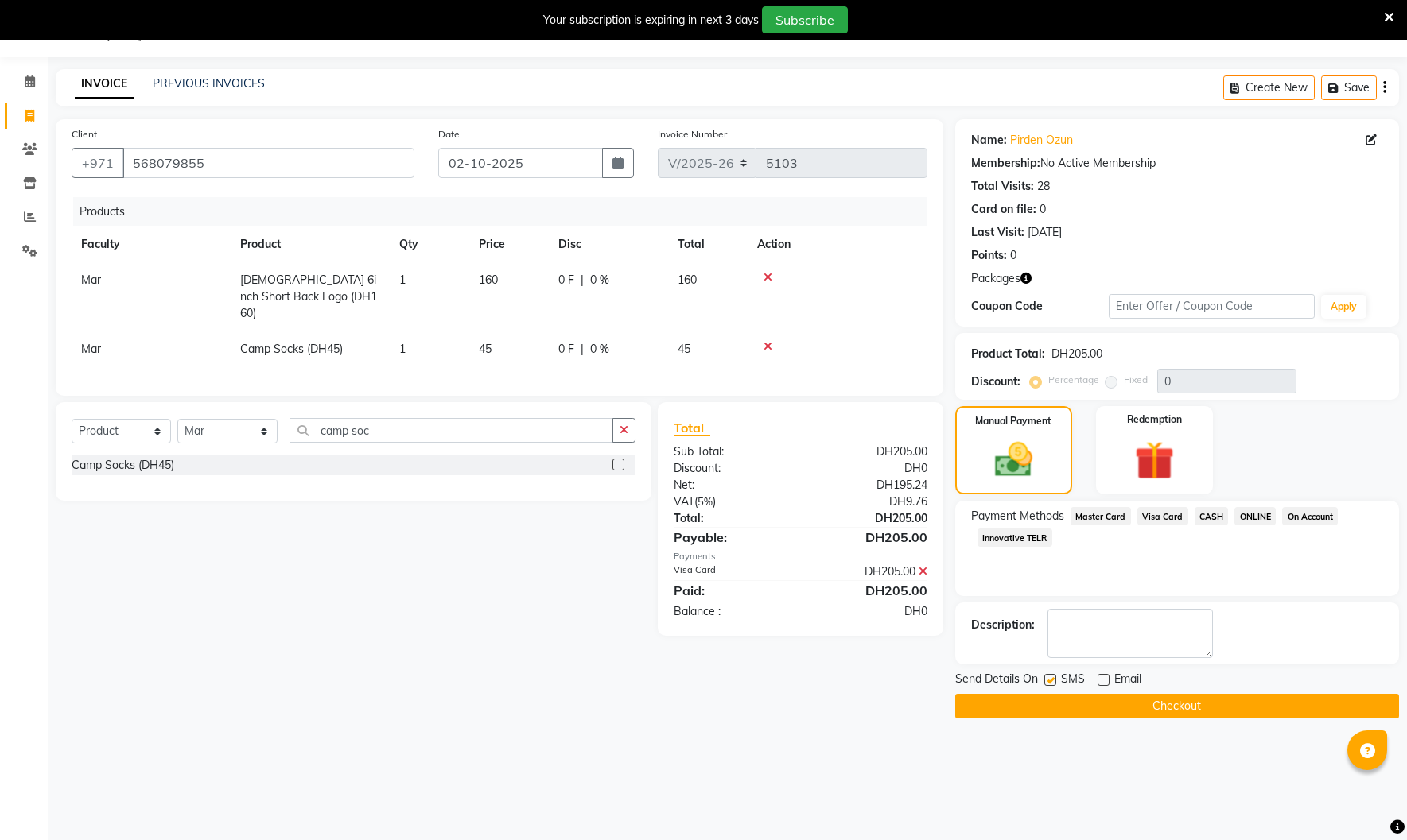
click at [1051, 682] on input "checkbox" at bounding box center [1049, 680] width 10 height 10
checkbox input "false"
click at [1066, 708] on button "Checkout" at bounding box center [1176, 706] width 444 height 24
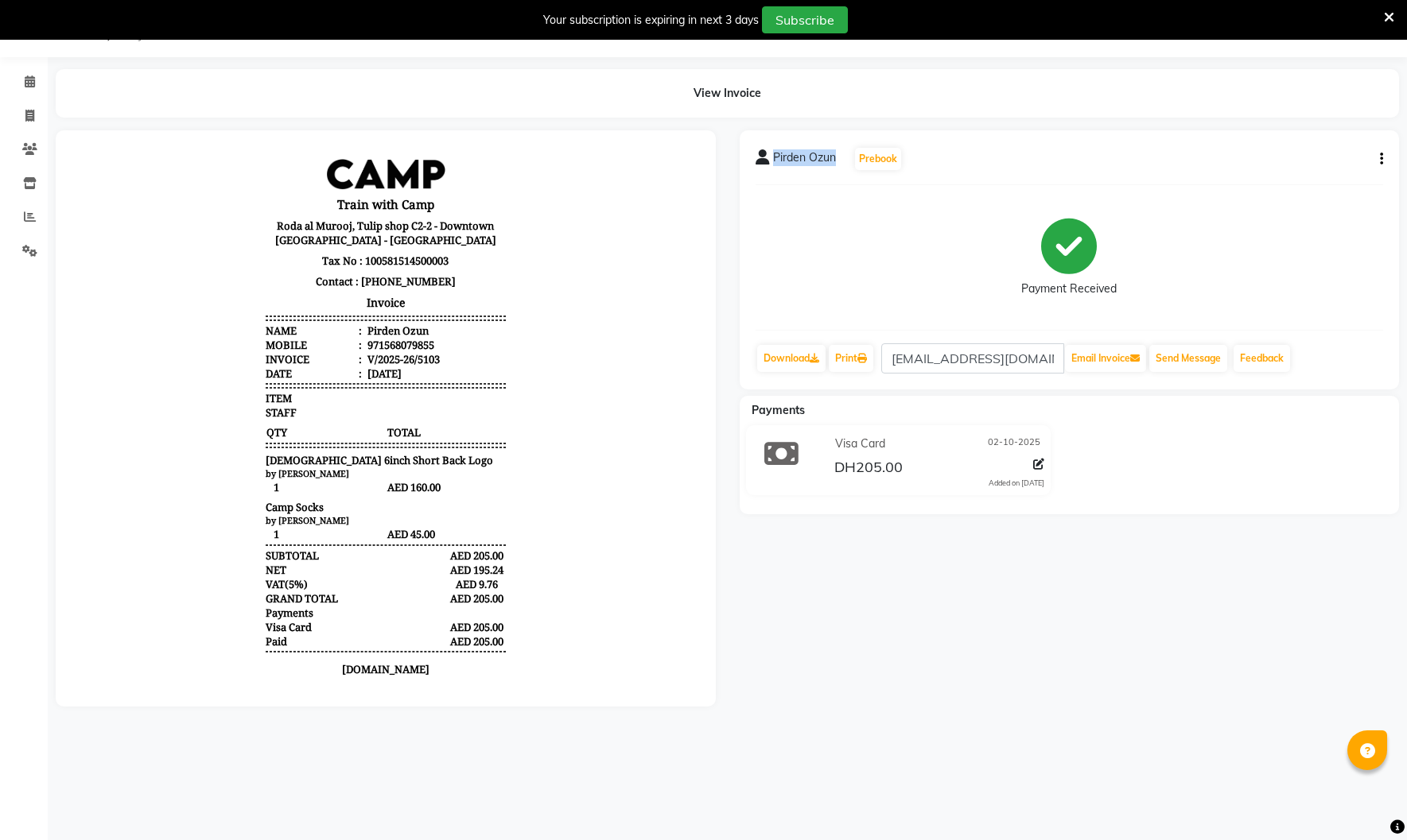
drag, startPoint x: 773, startPoint y: 156, endPoint x: 836, endPoint y: 161, distance: 63.2
click at [836, 161] on div "Pirden Ozun Prebook" at bounding box center [828, 159] width 147 height 25
copy span "Pirden Ozun"
click at [33, 116] on icon at bounding box center [30, 115] width 9 height 12
select select "service"
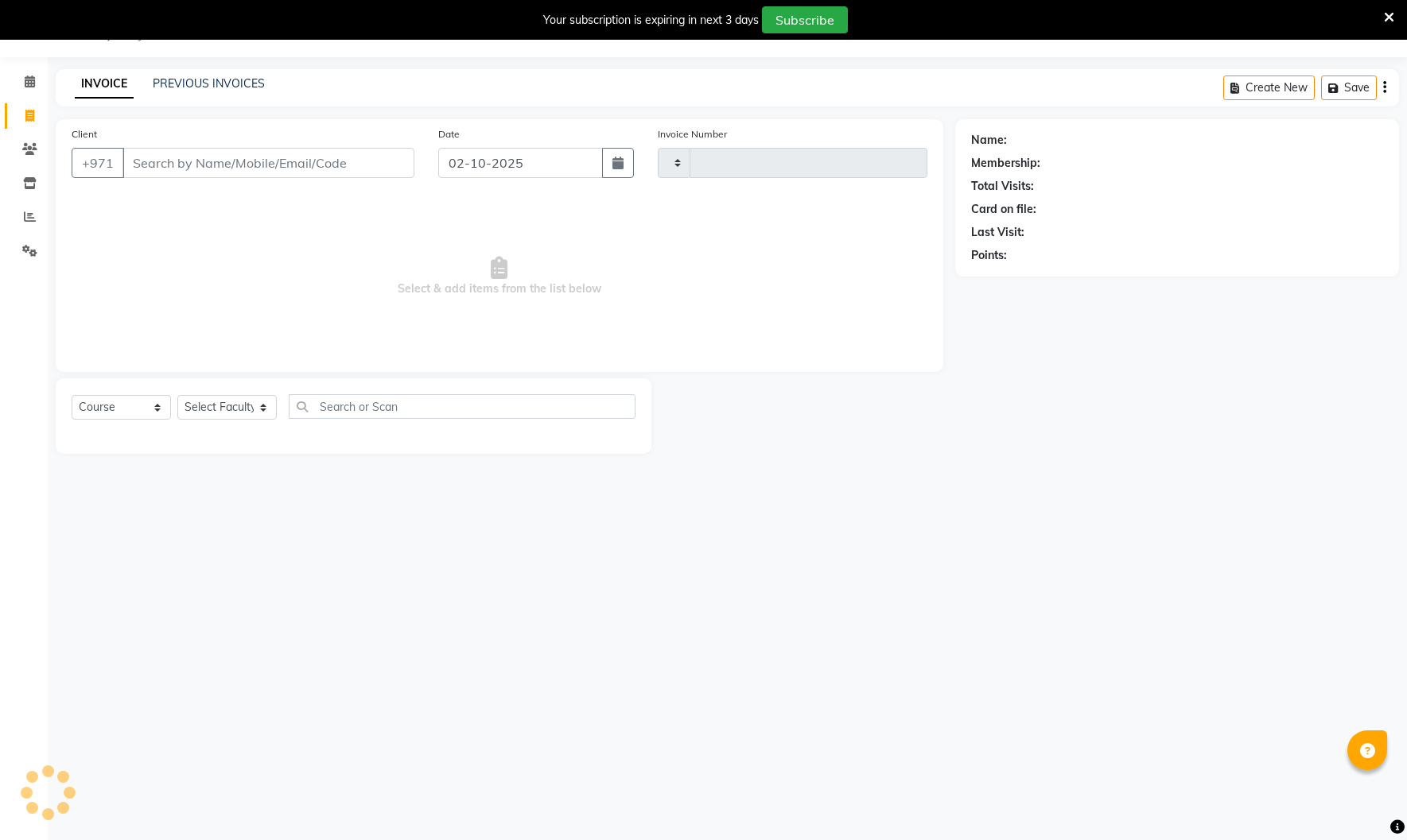
type input "5104"
select select "910"
select select "14898"
click at [39, 209] on span at bounding box center [30, 217] width 28 height 18
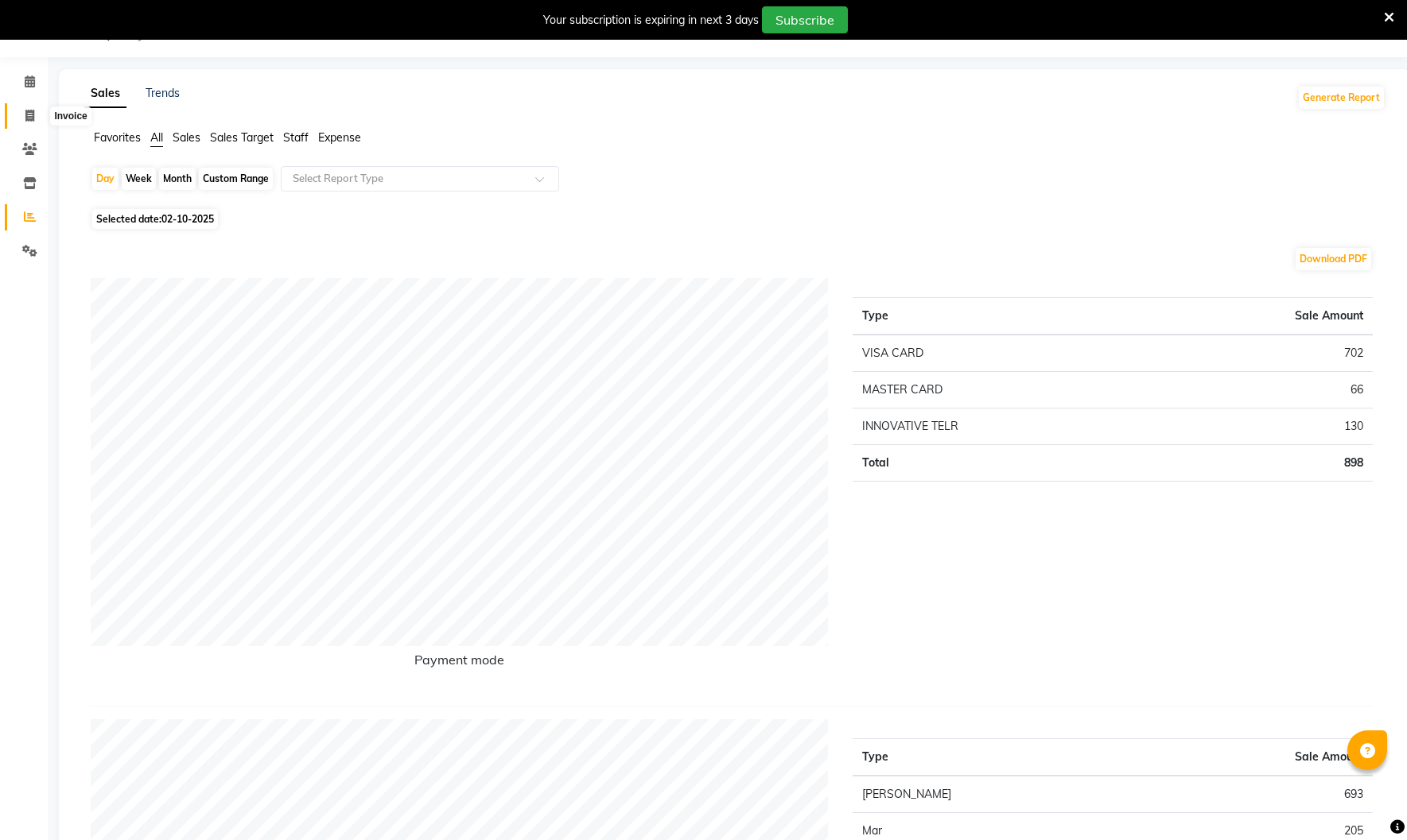
click at [30, 110] on icon at bounding box center [30, 115] width 9 height 12
select select "service"
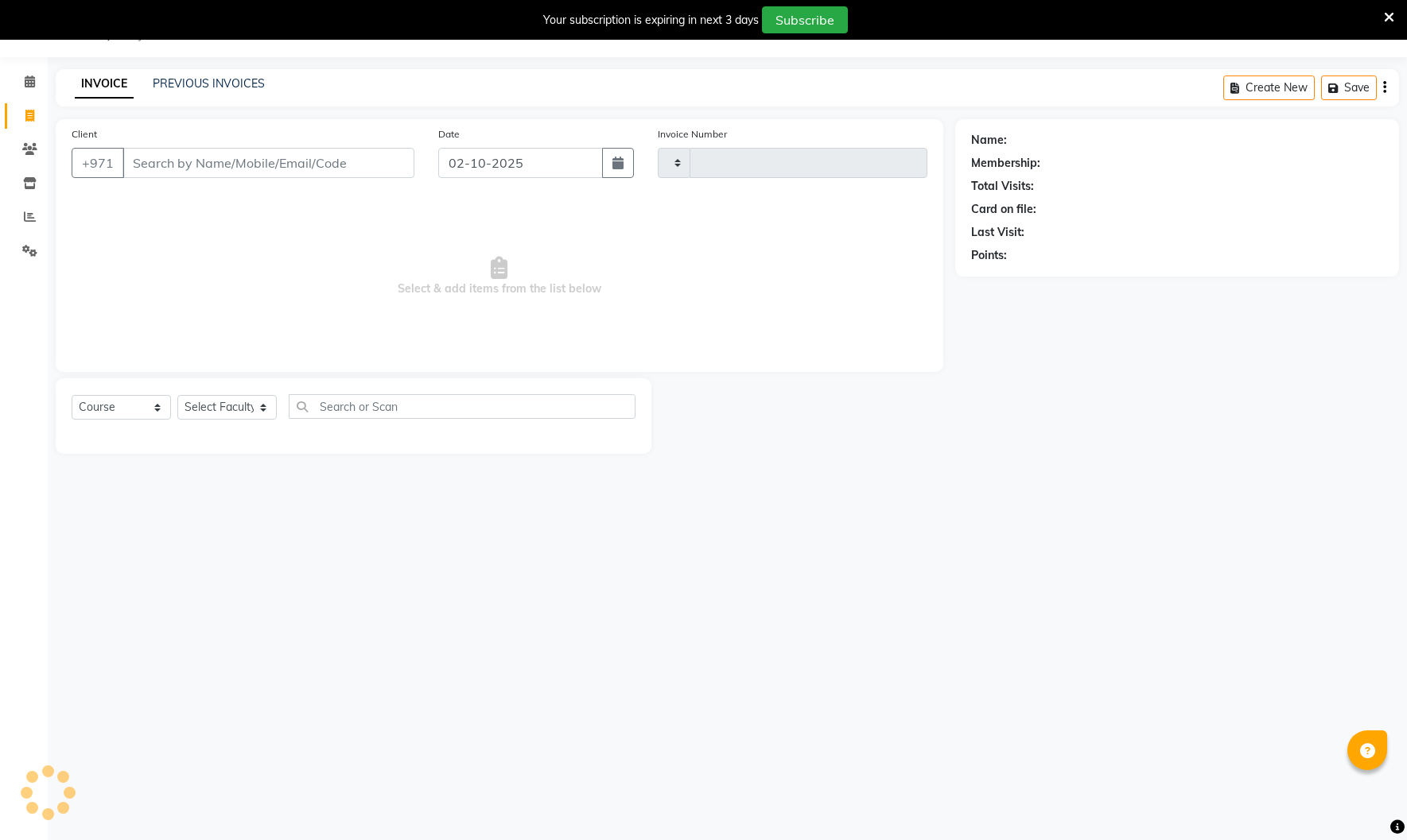
type input "5104"
select select "910"
select select "14898"
